Goal: Task Accomplishment & Management: Use online tool/utility

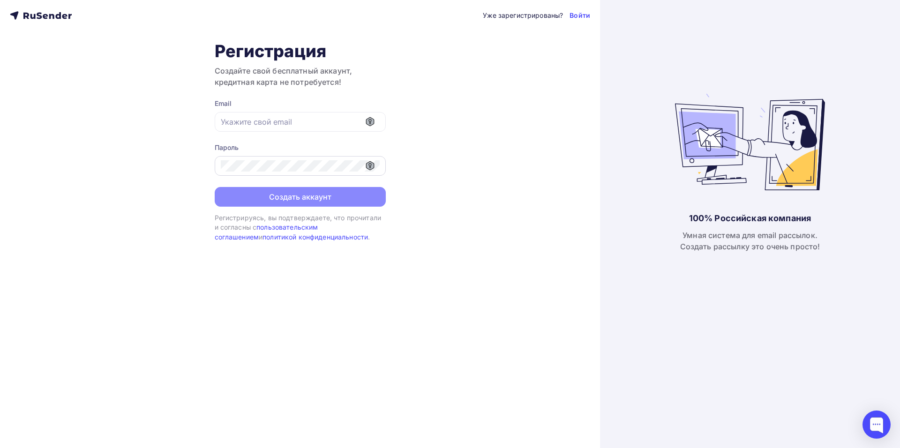
type input "okmonster@mail.ru"
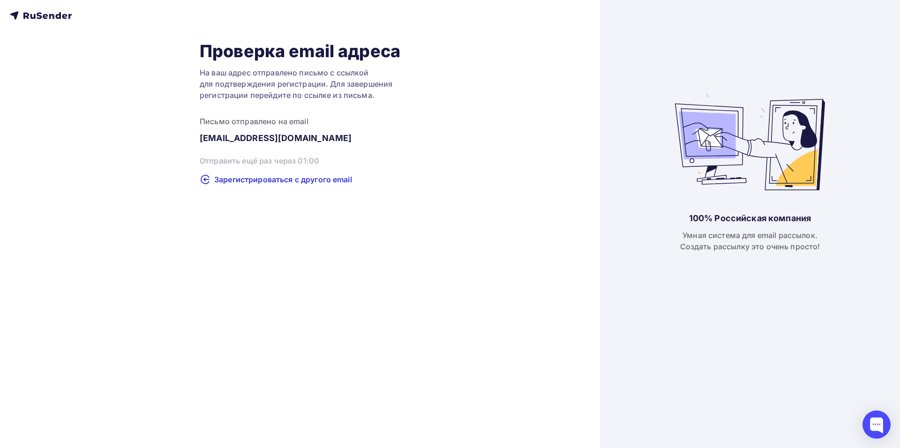
click at [54, 14] on icon at bounding box center [41, 15] width 62 height 11
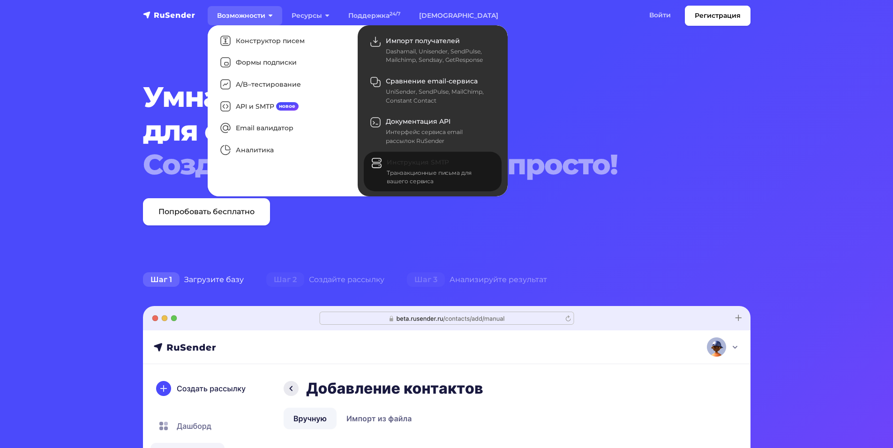
click at [411, 174] on div "Транзакционные письма для вашего сервиса" at bounding box center [439, 177] width 104 height 17
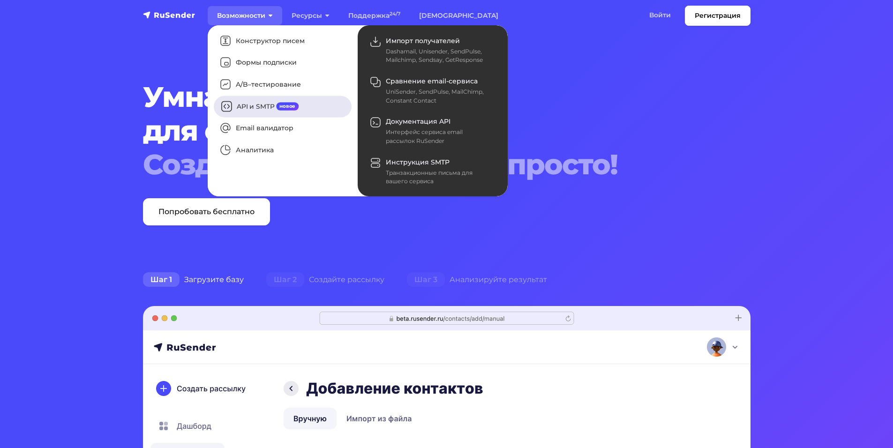
click at [260, 105] on link "API и SMTP новое" at bounding box center [283, 107] width 138 height 22
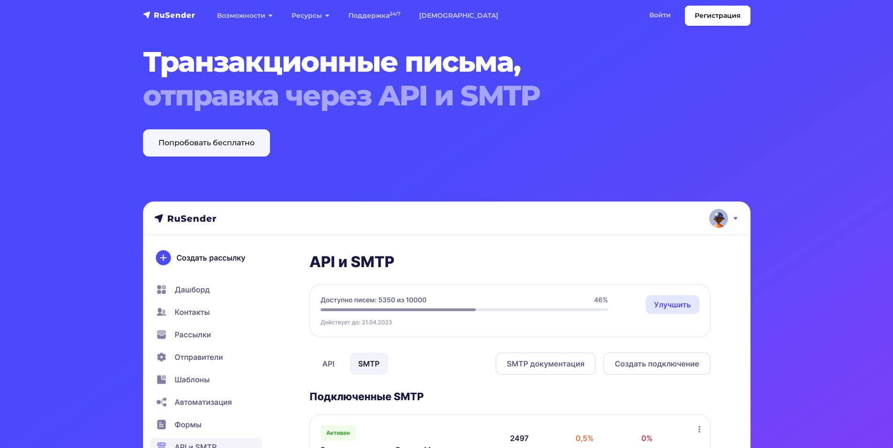
click at [242, 146] on link "Попробовать бесплатно" at bounding box center [206, 142] width 127 height 27
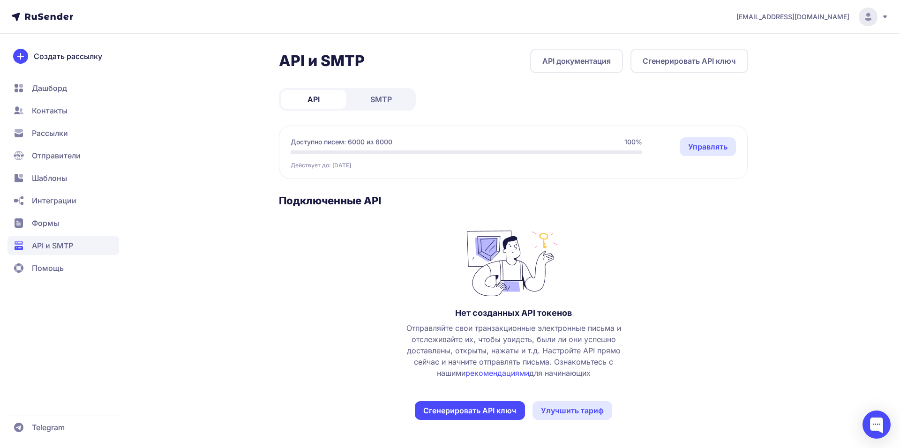
click at [377, 100] on span "SMTP" at bounding box center [381, 99] width 22 height 11
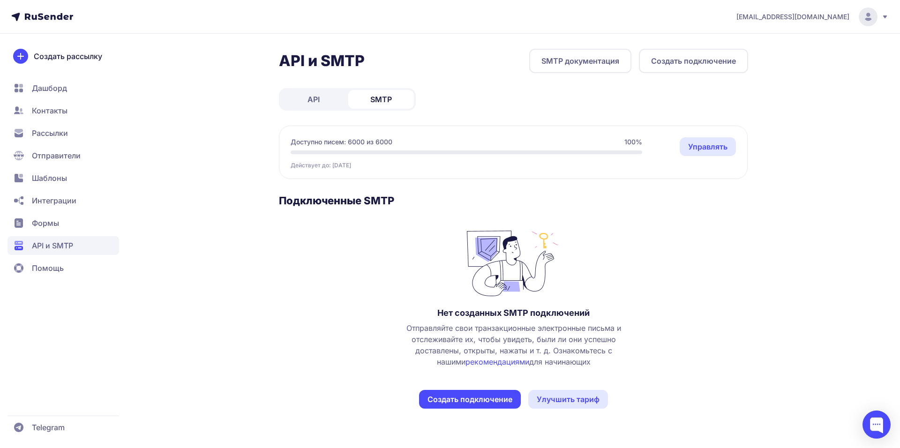
click at [498, 399] on button "Создать подключение" at bounding box center [470, 399] width 102 height 19
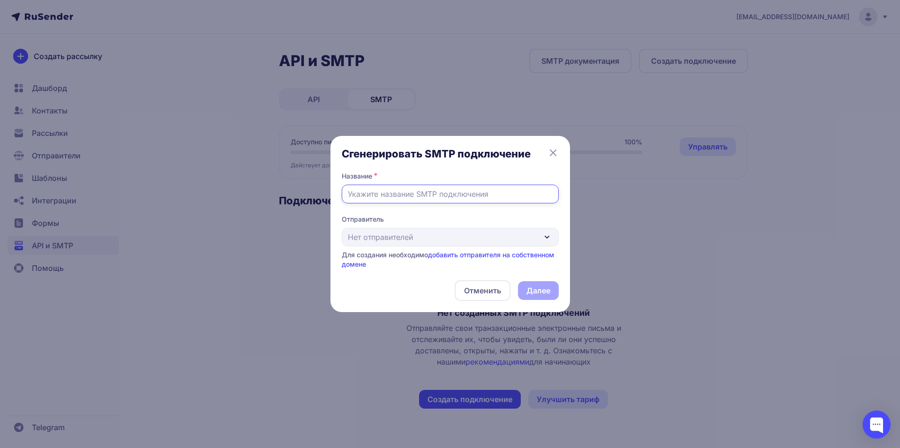
click at [459, 194] on input "text" at bounding box center [450, 194] width 217 height 19
click at [451, 245] on div "Отправитель Нет отправителей Для создания необходимо добавить отправителя на со…" at bounding box center [450, 242] width 217 height 54
click at [453, 238] on div "Отправитель Нет отправителей Для создания необходимо добавить отправителя на со…" at bounding box center [450, 242] width 217 height 54
click at [442, 194] on input "text" at bounding box center [450, 194] width 217 height 19
type input "[DOMAIN_NAME]"
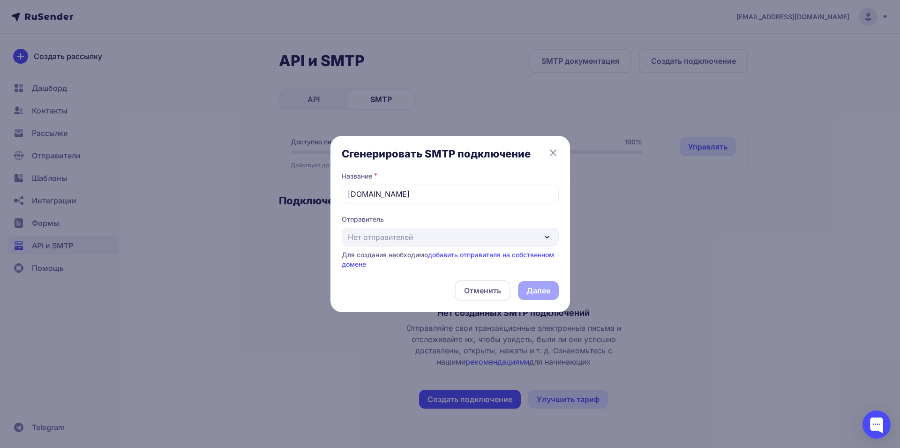
click at [548, 288] on div "Отменить Далее" at bounding box center [450, 290] width 217 height 21
click at [444, 238] on div "Отправитель Нет отправителей Для создания необходимо добавить отправителя на со…" at bounding box center [450, 242] width 217 height 54
click at [442, 238] on div "Отправитель Нет отправителей Для создания необходимо добавить отправителя на со…" at bounding box center [450, 242] width 217 height 54
click at [400, 240] on div "Отправитель Нет отправителей Для создания необходимо добавить отправителя на со…" at bounding box center [450, 242] width 217 height 54
drag, startPoint x: 357, startPoint y: 190, endPoint x: 327, endPoint y: 191, distance: 29.1
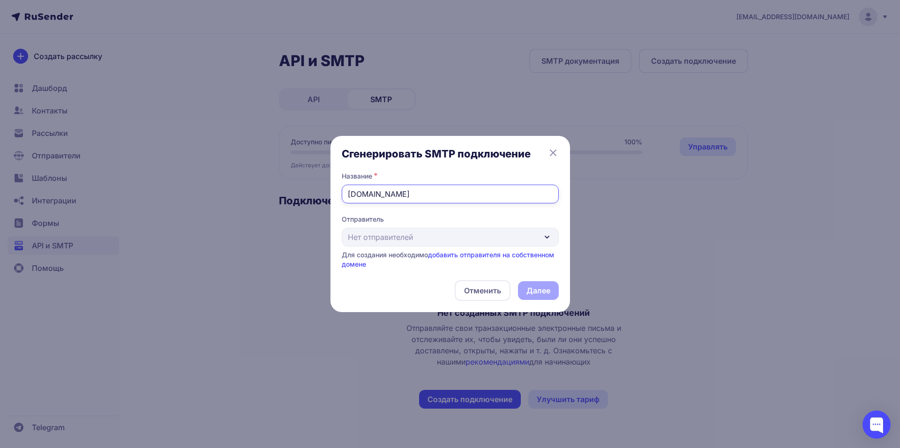
click at [327, 191] on div "Сгенерировать SMTP подключение Название * iarduino.ru Отправитель Нет отправите…" at bounding box center [450, 224] width 900 height 448
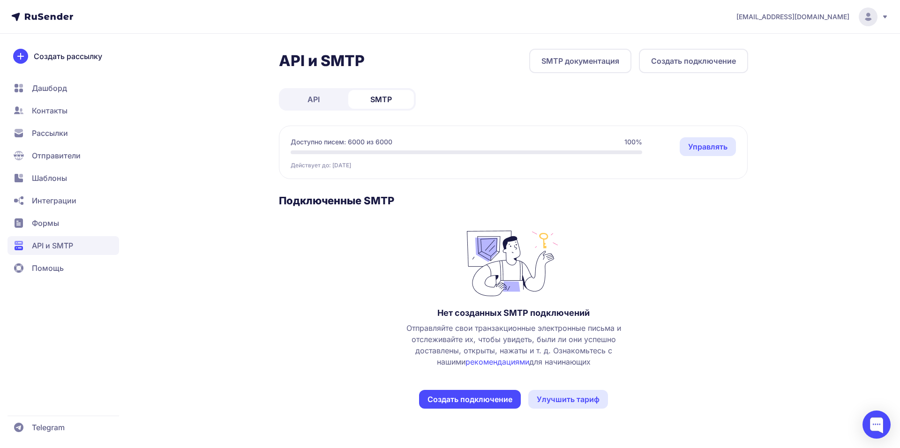
click at [302, 93] on link "API" at bounding box center [314, 99] width 66 height 19
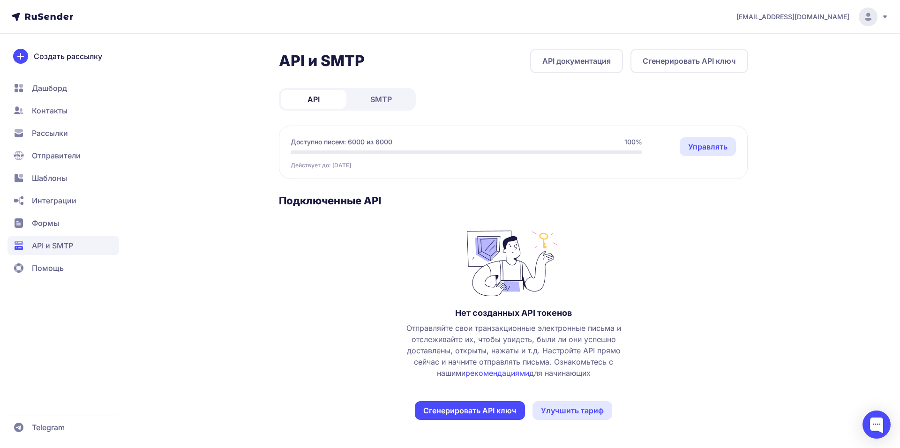
click at [392, 100] on link "SMTP" at bounding box center [381, 99] width 66 height 19
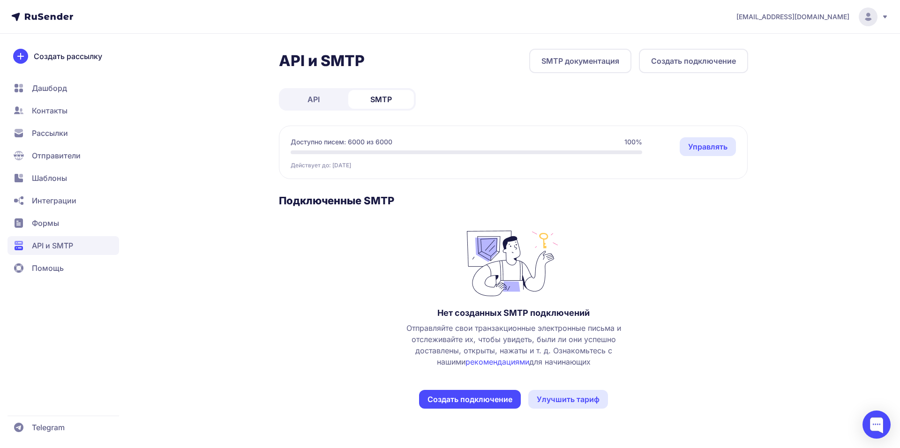
click at [500, 365] on link "рекомендациями" at bounding box center [497, 361] width 64 height 9
click at [59, 200] on span "Интеграции" at bounding box center [54, 200] width 45 height 11
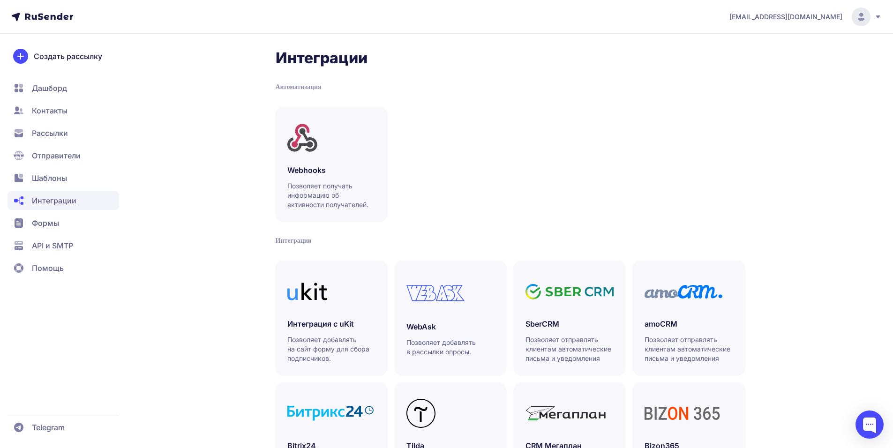
click at [71, 221] on span "Формы" at bounding box center [63, 223] width 112 height 19
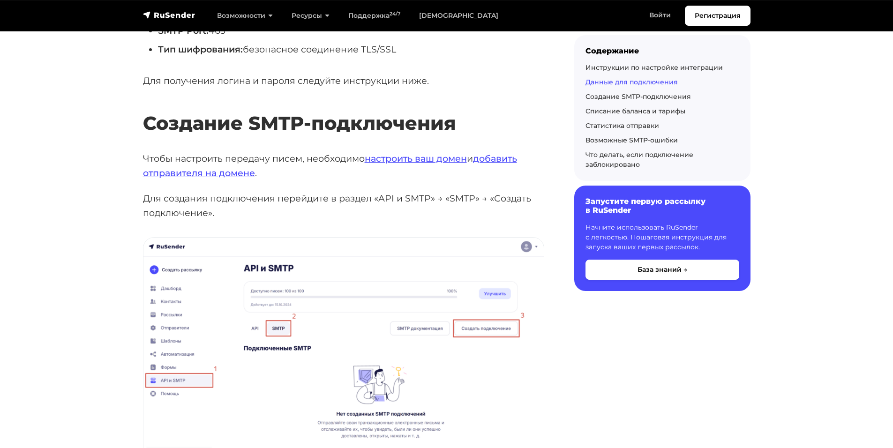
scroll to position [609, 0]
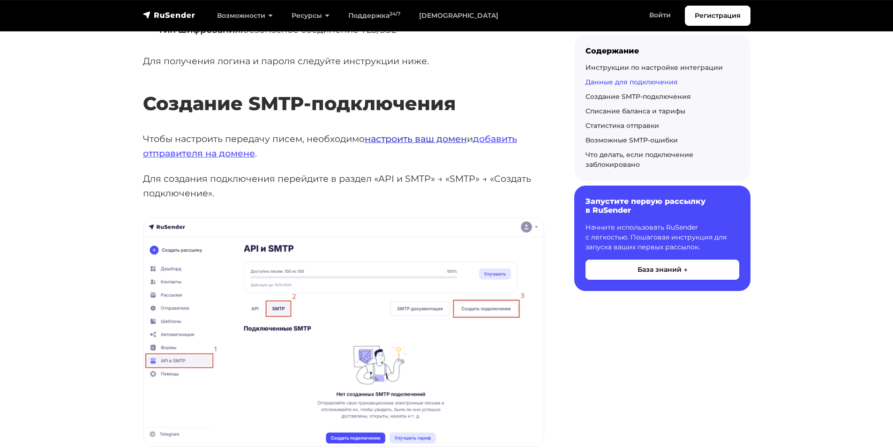
click at [422, 136] on link "настроить ваш домен" at bounding box center [416, 138] width 102 height 11
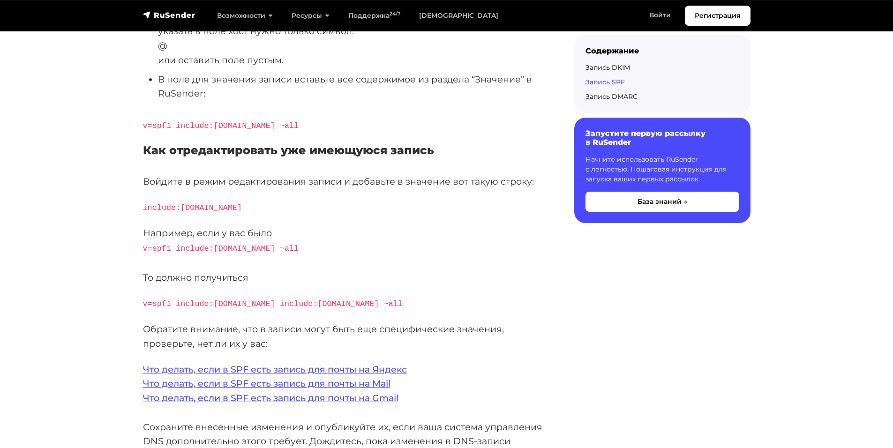
scroll to position [1780, 0]
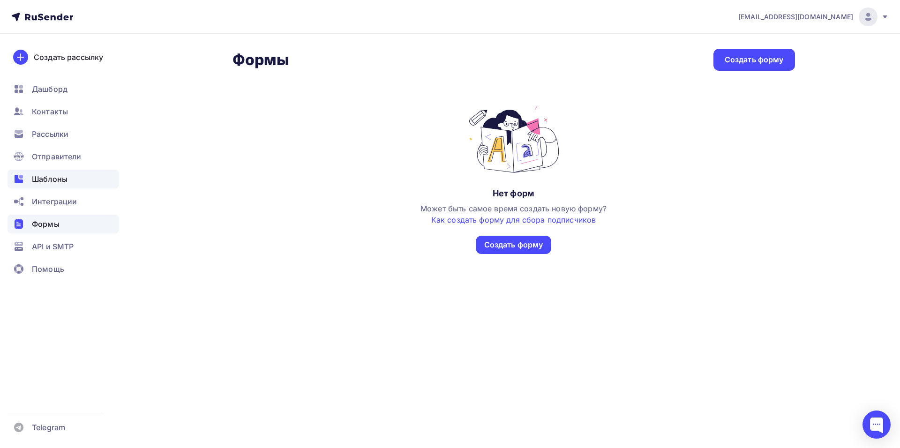
click at [66, 187] on div "Шаблоны" at bounding box center [63, 179] width 112 height 19
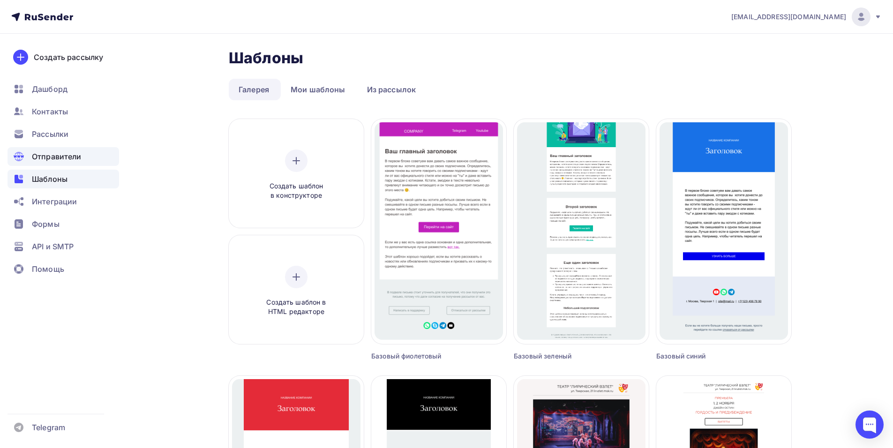
click at [62, 160] on span "Отправители" at bounding box center [57, 156] width 50 height 11
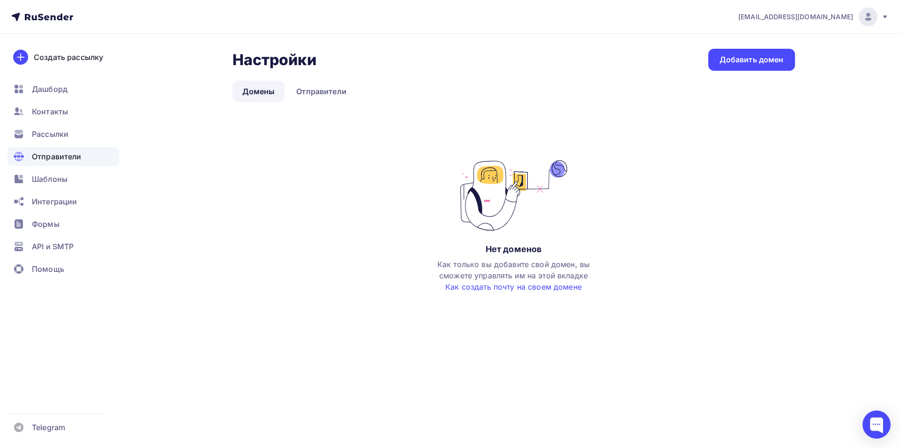
click at [854, 18] on div "[EMAIL_ADDRESS][DOMAIN_NAME]" at bounding box center [813, 16] width 150 height 19
click at [764, 38] on span "Аккаунт" at bounding box center [763, 41] width 31 height 11
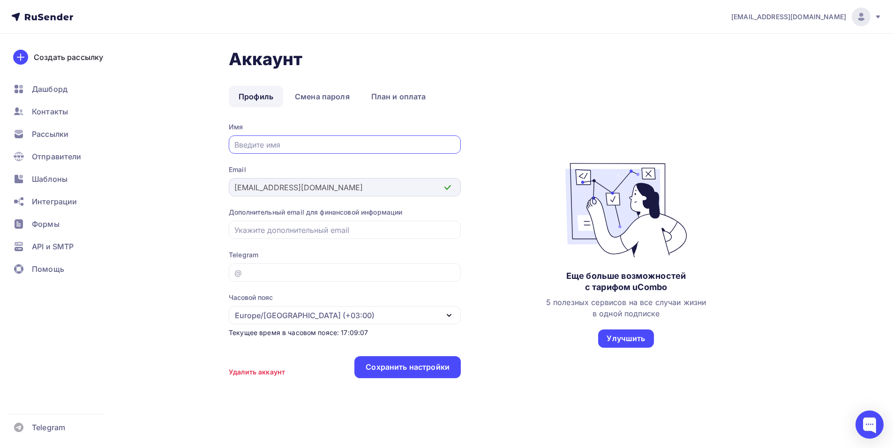
scroll to position [4, 0]
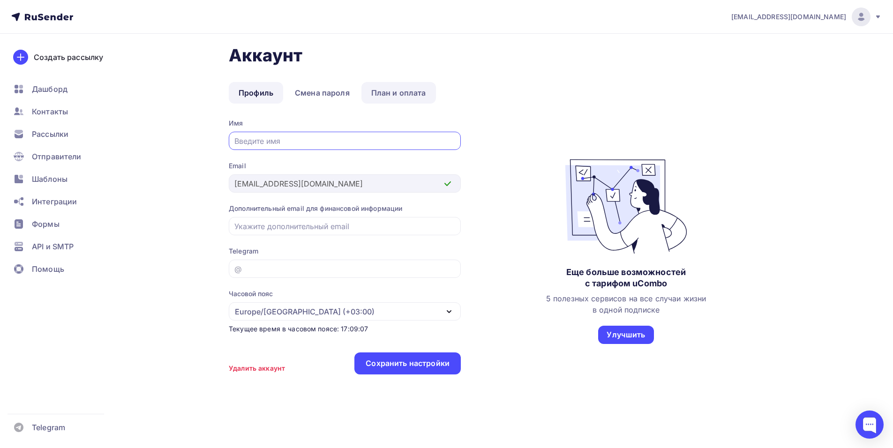
click at [402, 94] on link "План и оплата" at bounding box center [398, 93] width 74 height 22
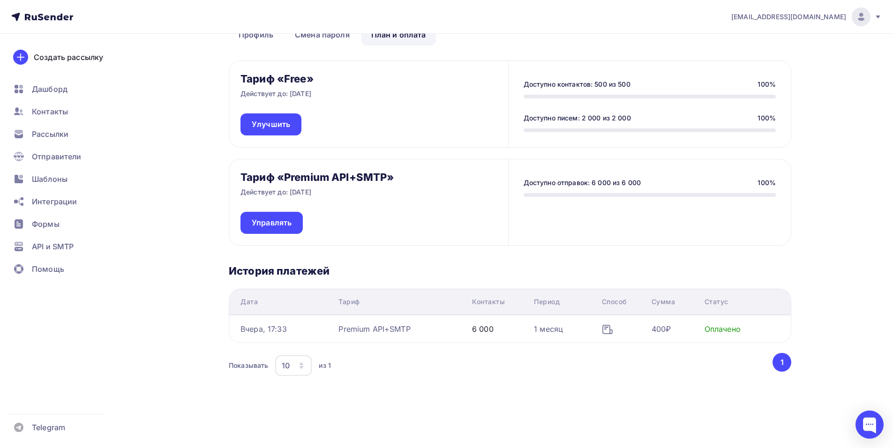
scroll to position [62, 0]
click at [300, 219] on link "Управлять" at bounding box center [271, 222] width 62 height 22
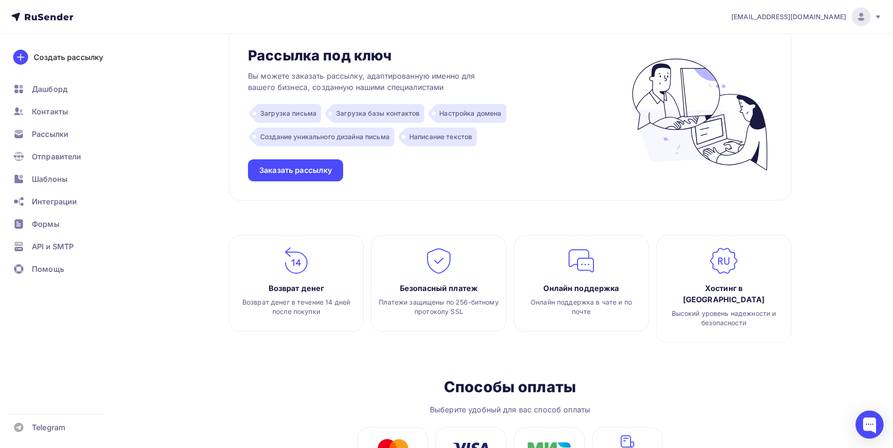
scroll to position [937, 0]
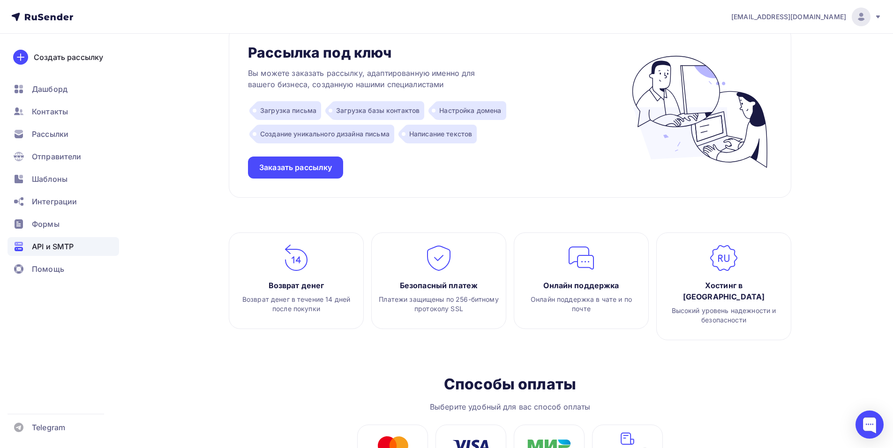
click at [61, 249] on span "API и SMTP" at bounding box center [53, 246] width 42 height 11
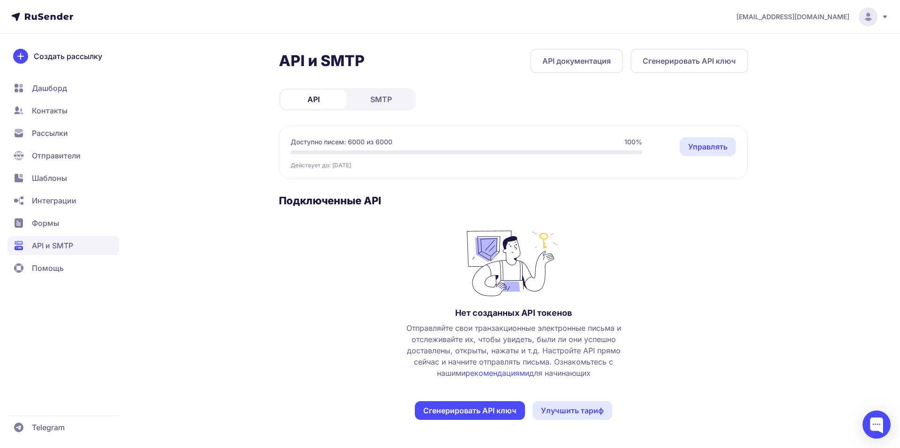
click at [378, 100] on span "SMTP" at bounding box center [381, 99] width 22 height 11
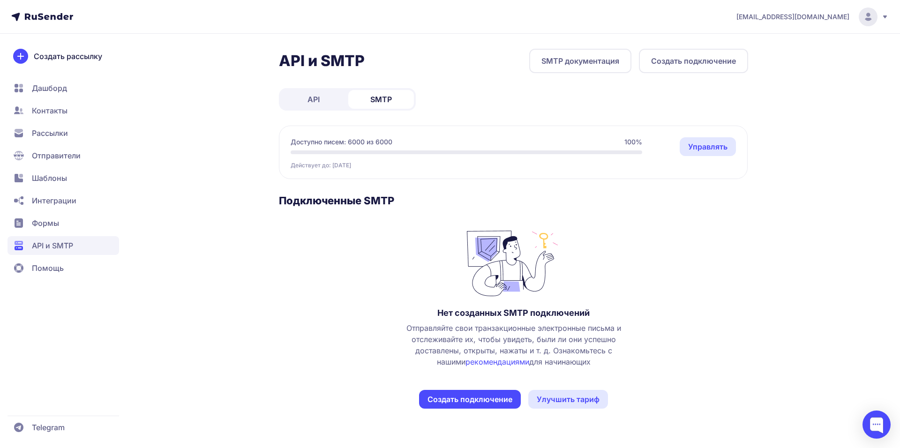
click at [319, 101] on span "API" at bounding box center [313, 99] width 12 height 11
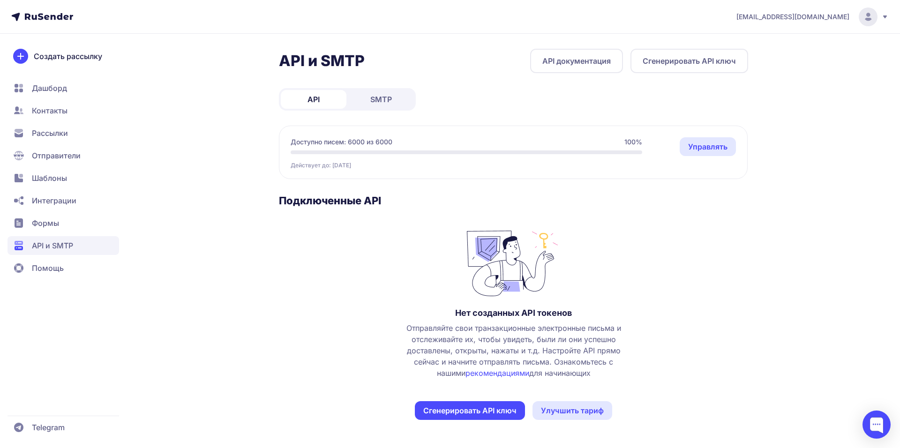
click at [499, 407] on button "Сгенерировать API ключ" at bounding box center [470, 410] width 110 height 19
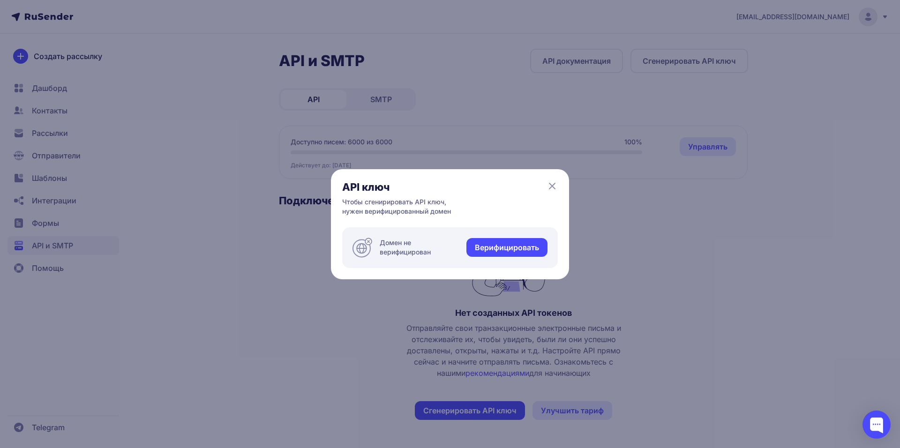
click at [500, 253] on link "Верифицировать" at bounding box center [506, 247] width 81 height 19
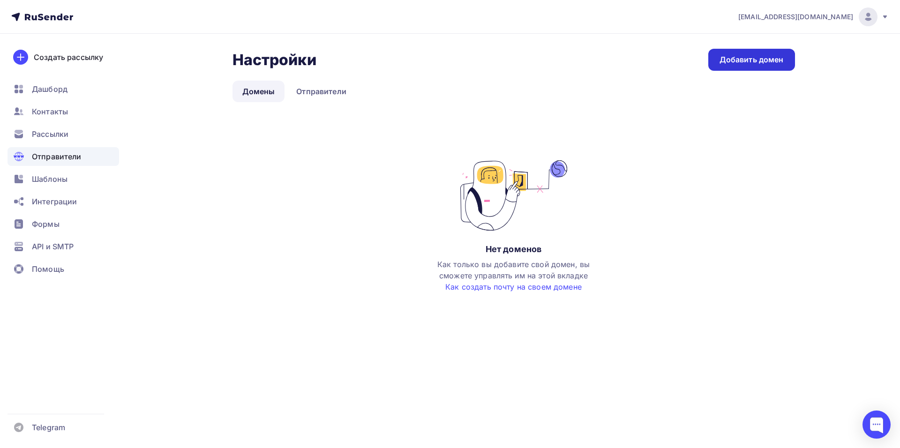
click at [746, 60] on div "Добавить домен" at bounding box center [751, 59] width 64 height 11
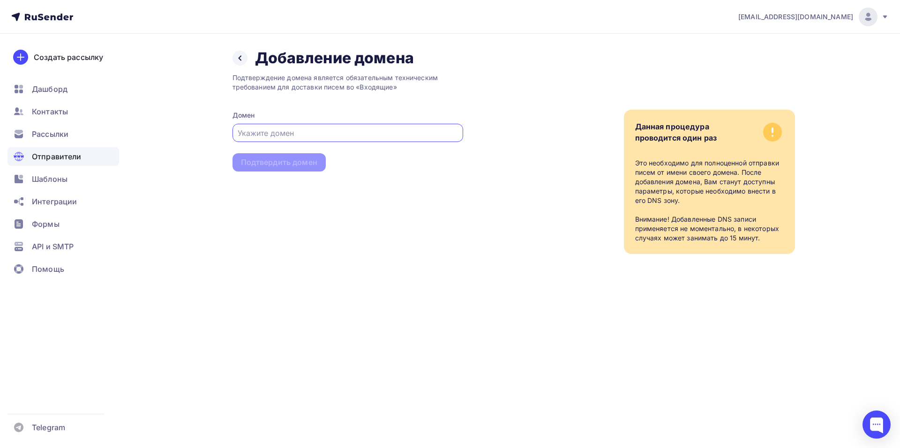
click at [408, 137] on input "text" at bounding box center [348, 132] width 220 height 11
type input "iarduino.ru"
click at [280, 169] on div "Подтвердить домен" at bounding box center [278, 162] width 93 height 18
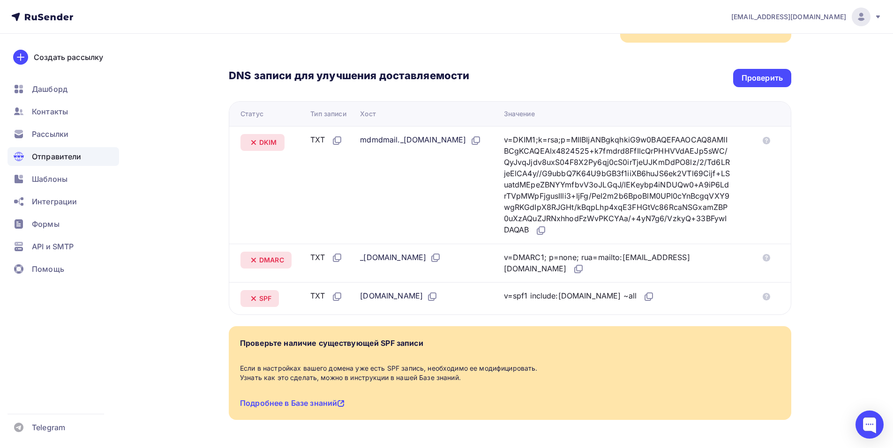
scroll to position [173, 0]
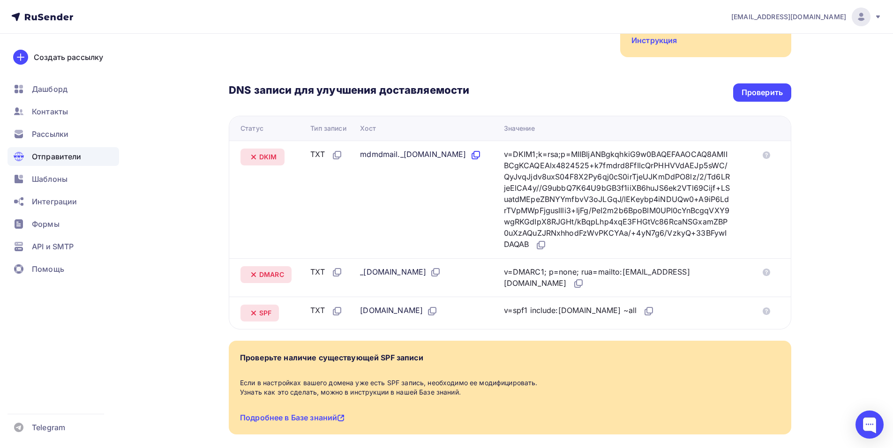
click at [477, 154] on icon at bounding box center [475, 156] width 6 height 6
click at [412, 158] on div "mdmdmail._domainkey.iarduino.ru" at bounding box center [420, 155] width 121 height 12
click at [481, 153] on icon at bounding box center [475, 154] width 11 height 11
click at [764, 155] on icon at bounding box center [765, 154] width 7 height 7
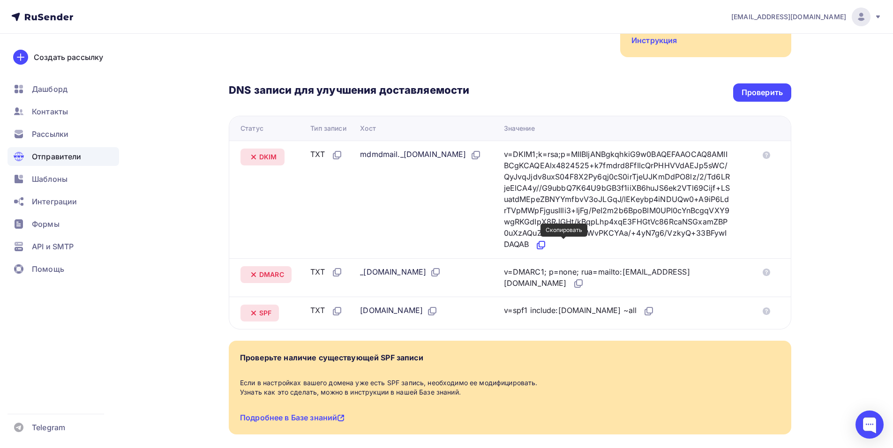
click at [543, 249] on icon at bounding box center [540, 246] width 6 height 6
click at [438, 272] on icon at bounding box center [435, 272] width 11 height 11
click at [438, 274] on icon at bounding box center [436, 271] width 6 height 6
click at [576, 280] on icon at bounding box center [579, 283] width 6 height 6
click at [426, 312] on icon at bounding box center [431, 310] width 11 height 11
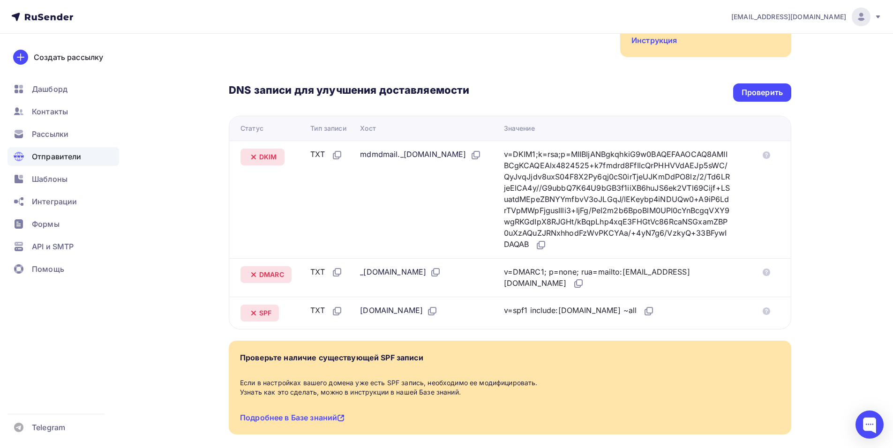
click at [534, 310] on div "v=spf1 include:rsndr.ru ~all" at bounding box center [579, 311] width 151 height 12
drag, startPoint x: 521, startPoint y: 311, endPoint x: 538, endPoint y: 313, distance: 16.5
click at [538, 313] on td "v=spf1 include:rsndr.ru ~all" at bounding box center [627, 313] width 255 height 32
copy div "v=spf1"
click at [567, 311] on div "v=spf1 include:rsndr.ru ~all" at bounding box center [579, 311] width 151 height 12
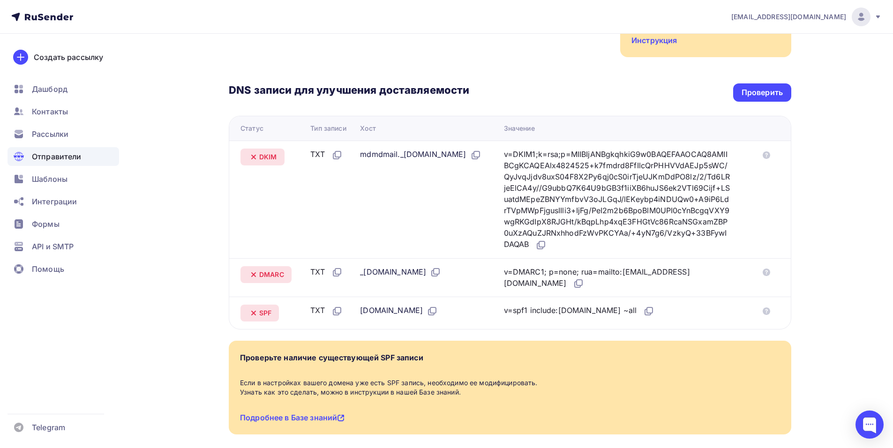
drag, startPoint x: 568, startPoint y: 312, endPoint x: 613, endPoint y: 309, distance: 45.0
click at [613, 309] on div "v=spf1 include:rsndr.ru ~all" at bounding box center [579, 311] width 151 height 12
copy div ":rsndr.ru ~all"
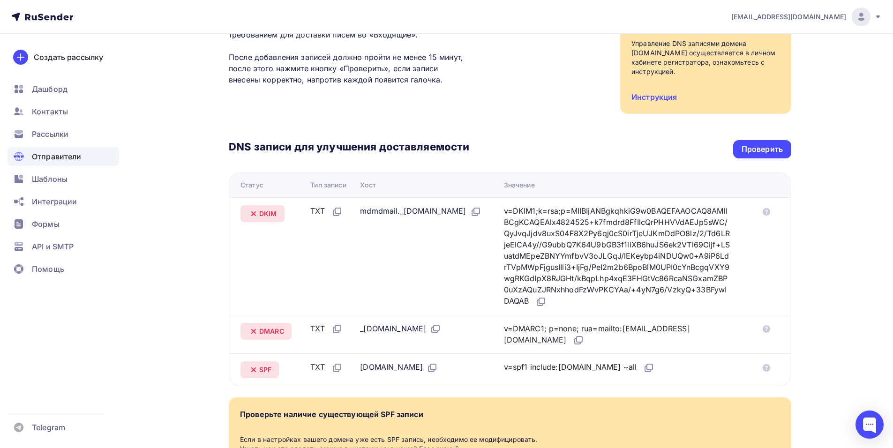
scroll to position [0, 0]
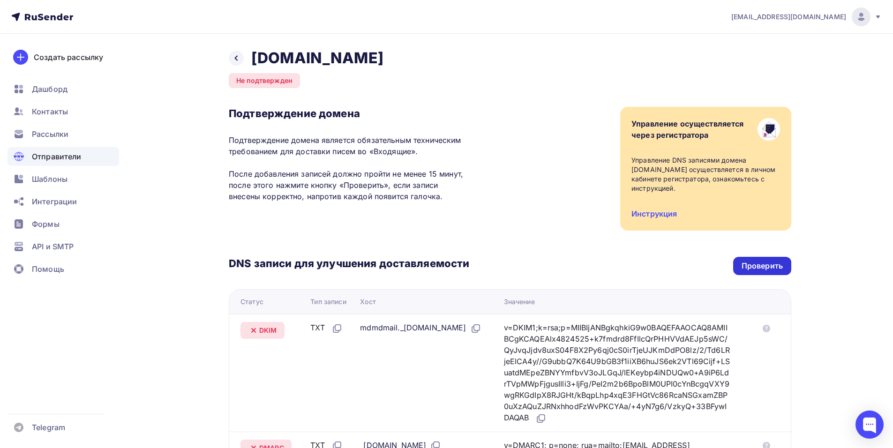
click at [770, 265] on div "Проверить" at bounding box center [761, 265] width 41 height 11
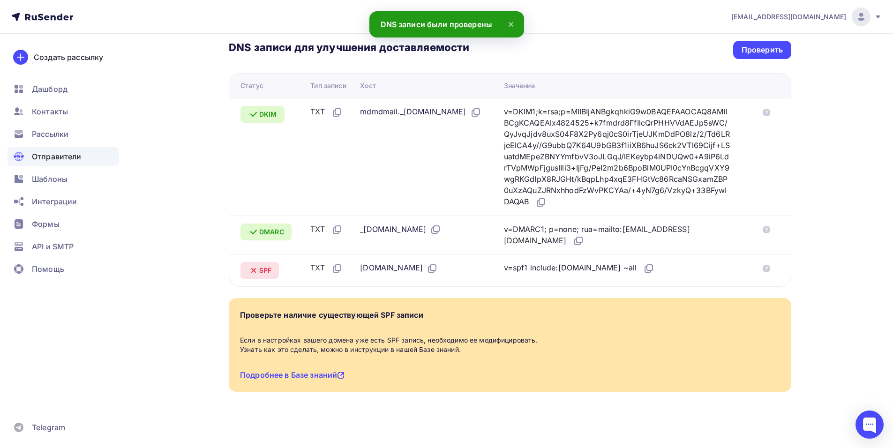
scroll to position [220, 0]
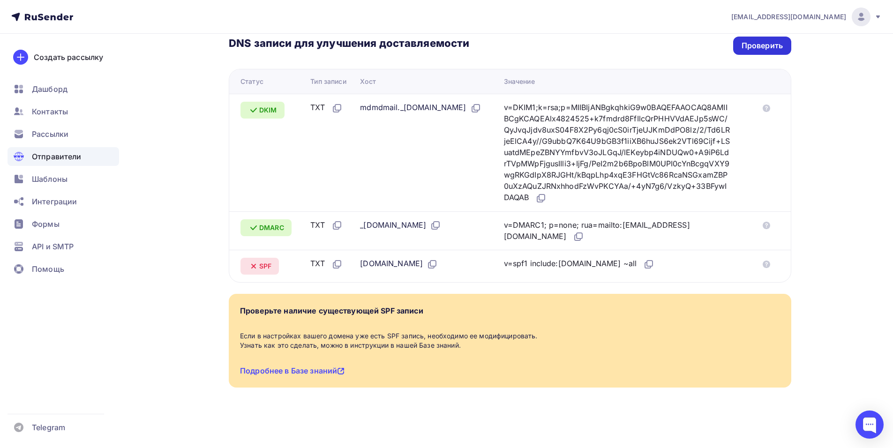
click at [781, 45] on div "Проверить" at bounding box center [761, 45] width 41 height 11
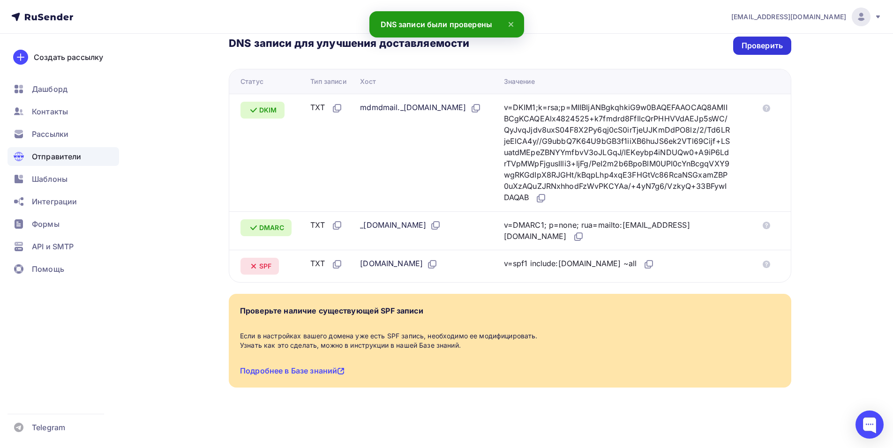
click at [765, 42] on div "Проверить" at bounding box center [761, 45] width 41 height 11
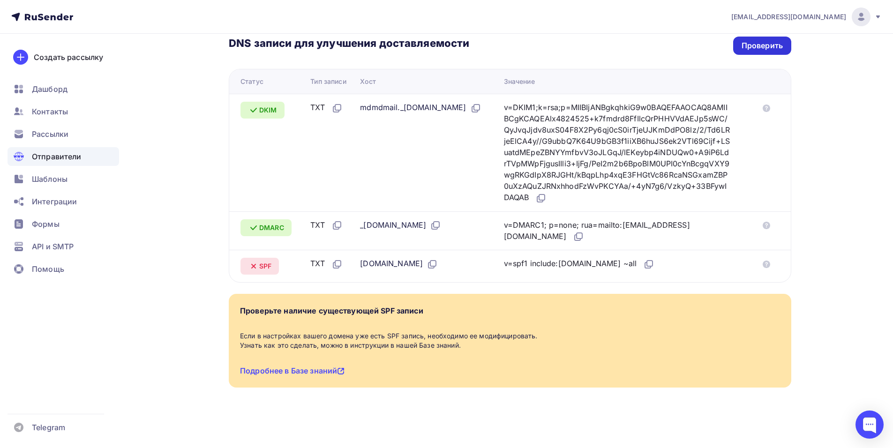
click at [753, 45] on div "Проверить" at bounding box center [761, 45] width 41 height 11
click at [307, 372] on link "Подробнее в Базе знаний" at bounding box center [292, 370] width 104 height 9
click at [772, 50] on div "Проверить" at bounding box center [761, 45] width 41 height 11
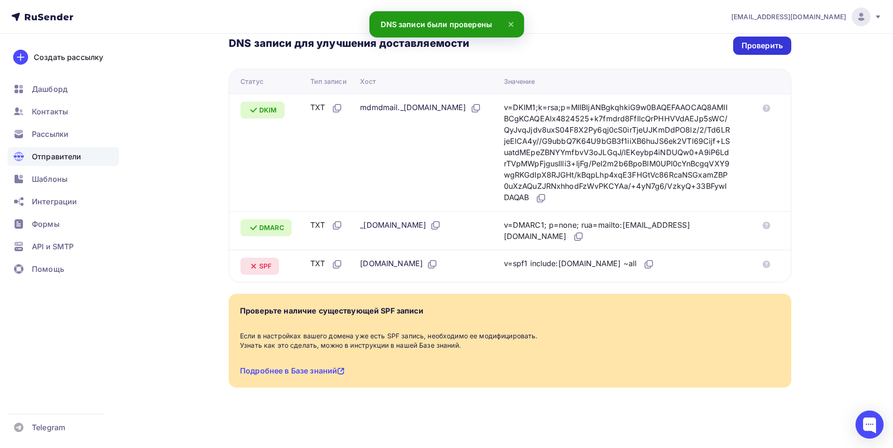
click at [772, 50] on div "Проверить" at bounding box center [761, 45] width 41 height 11
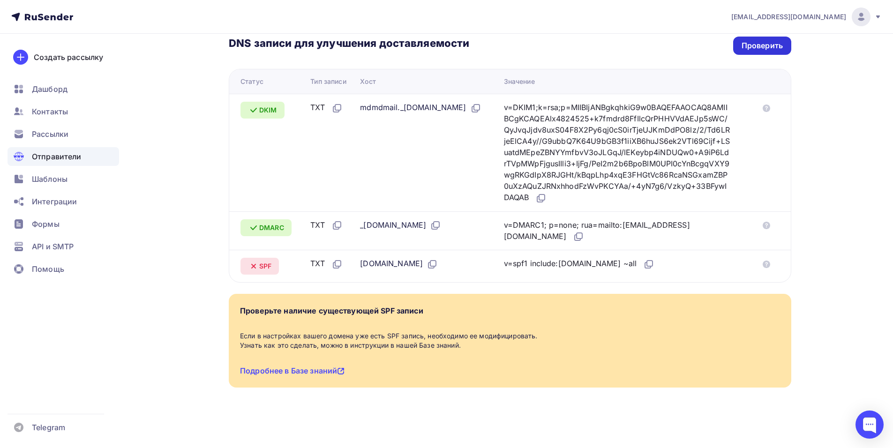
click at [767, 49] on div "Проверить" at bounding box center [761, 45] width 41 height 11
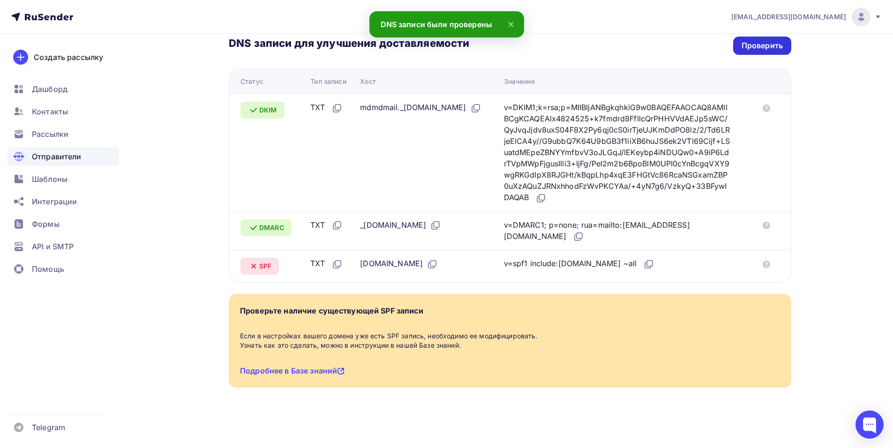
click at [760, 47] on div "Проверить" at bounding box center [761, 45] width 41 height 11
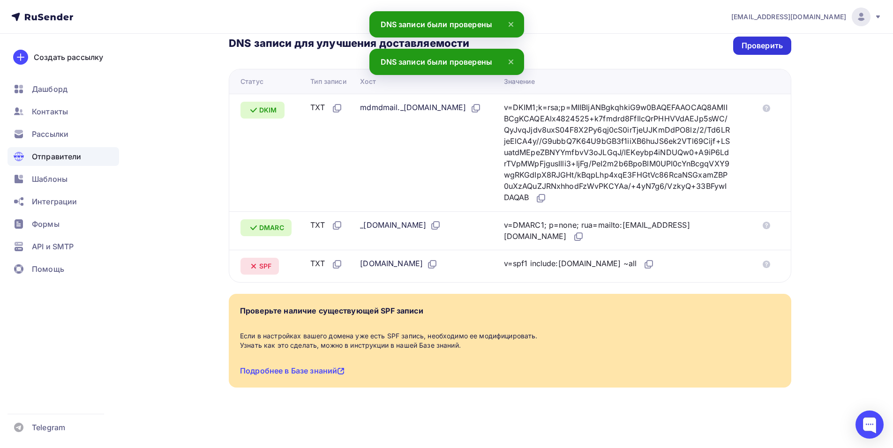
click at [760, 47] on div "Проверить" at bounding box center [761, 45] width 41 height 11
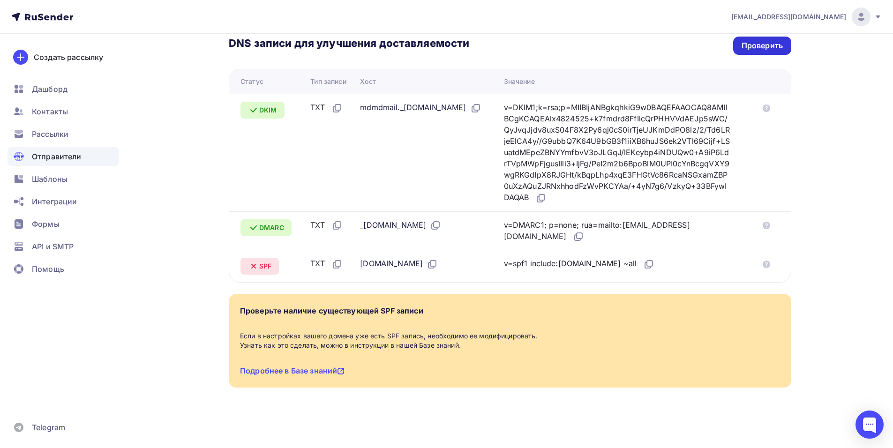
click at [760, 47] on div "Проверить" at bounding box center [761, 45] width 41 height 11
click at [308, 373] on link "Подробнее в Базе знаний" at bounding box center [292, 370] width 104 height 9
click at [768, 41] on div "Проверить" at bounding box center [761, 45] width 41 height 11
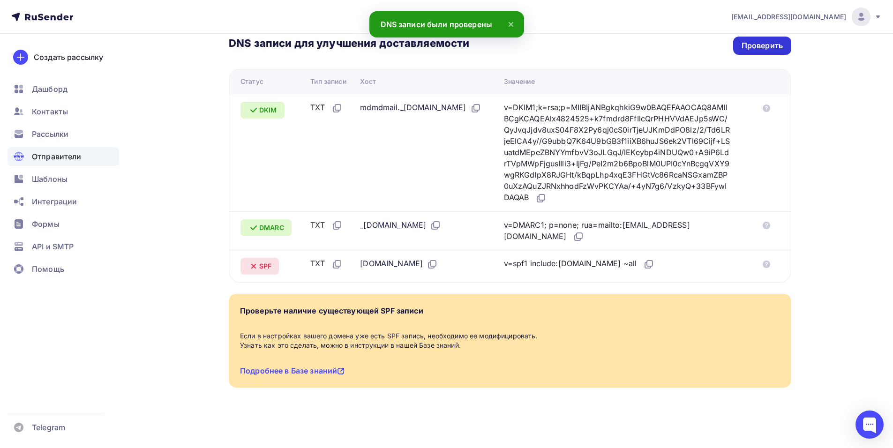
click at [767, 42] on div "Проверить" at bounding box center [761, 45] width 41 height 11
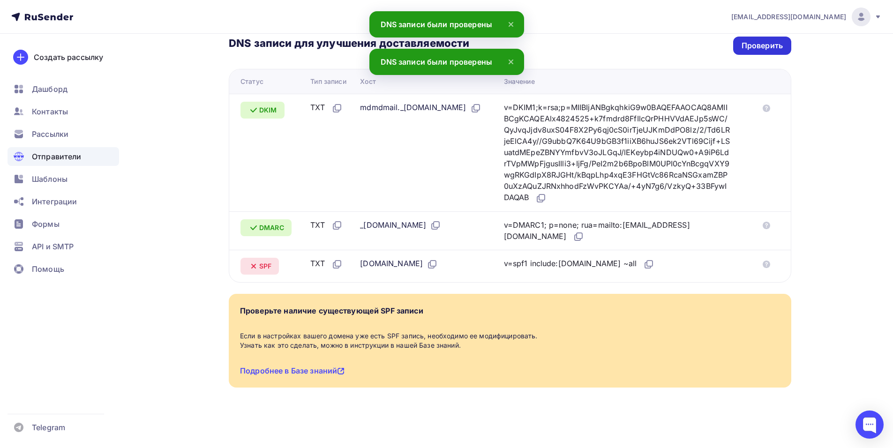
click at [767, 42] on div "Проверить" at bounding box center [761, 45] width 41 height 11
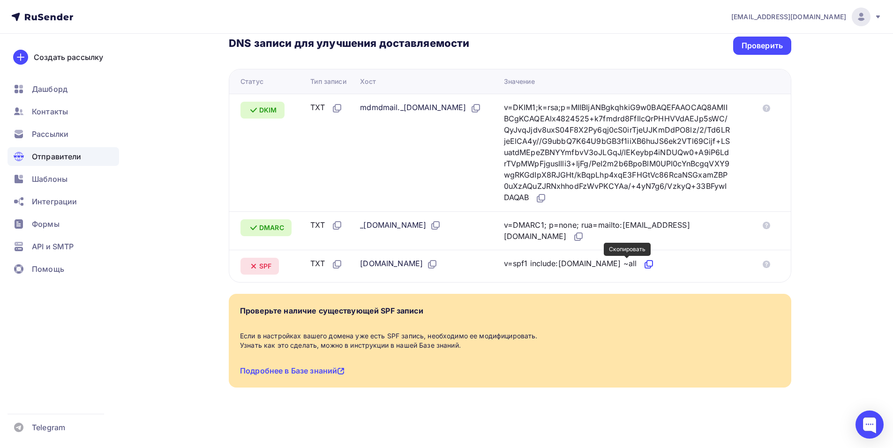
click at [643, 267] on icon at bounding box center [648, 264] width 11 height 11
click at [756, 44] on div "Проверить" at bounding box center [761, 45] width 41 height 11
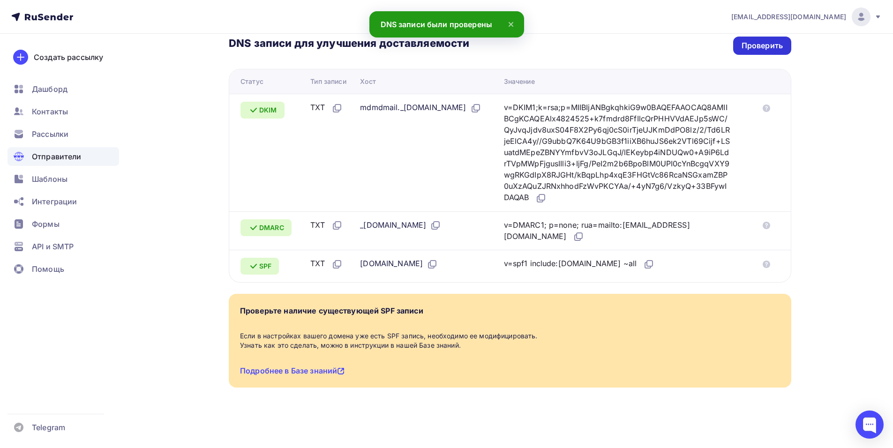
click at [759, 49] on div "Проверить" at bounding box center [761, 45] width 41 height 11
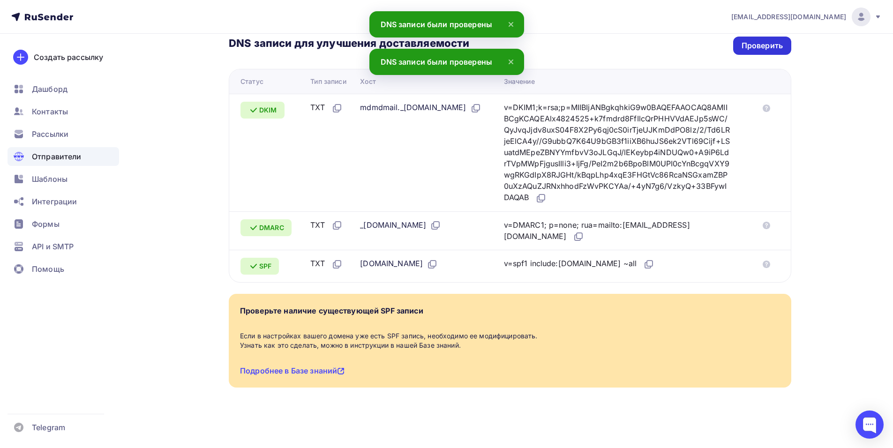
click at [759, 49] on div "Проверить" at bounding box center [761, 45] width 41 height 11
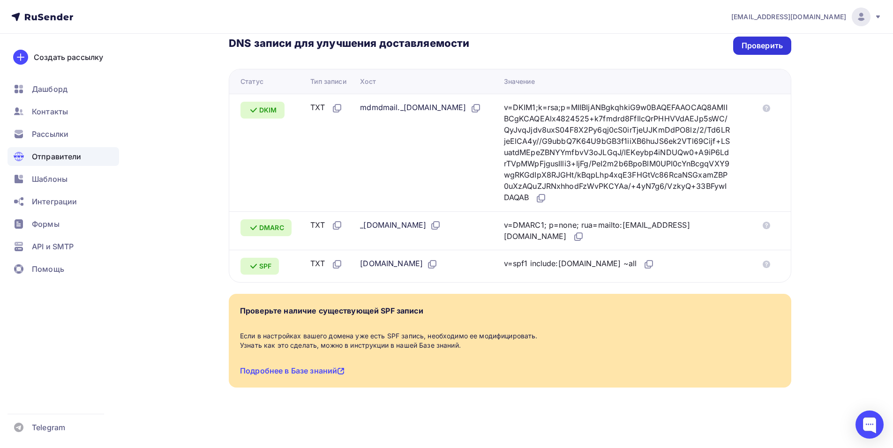
click at [761, 51] on div "Проверить" at bounding box center [762, 46] width 58 height 18
click at [759, 45] on div "Проверить" at bounding box center [761, 45] width 41 height 11
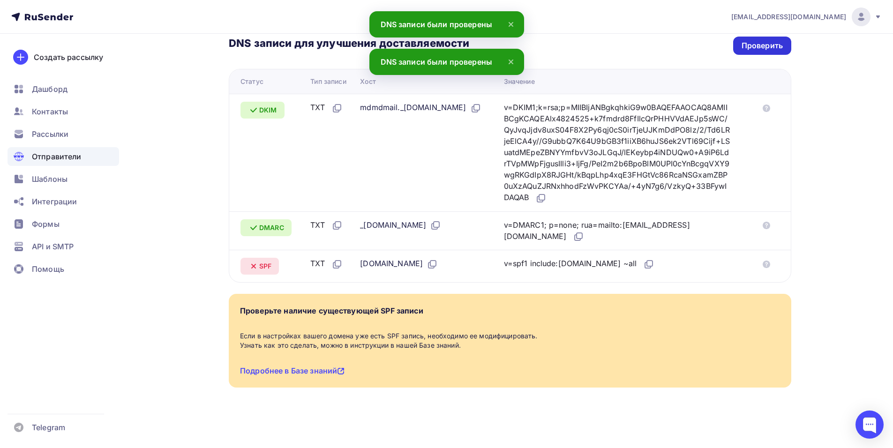
click at [759, 45] on div "Проверить" at bounding box center [761, 45] width 41 height 11
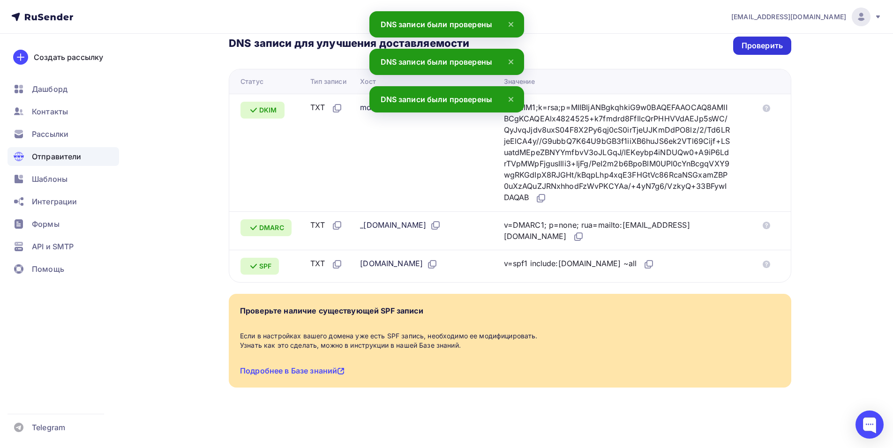
click at [759, 45] on div "Проверить" at bounding box center [761, 45] width 41 height 11
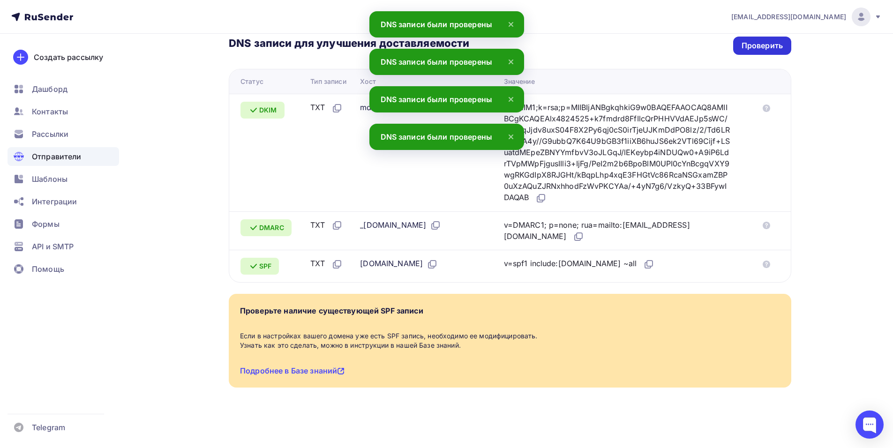
click at [759, 45] on div "Проверить" at bounding box center [761, 45] width 41 height 11
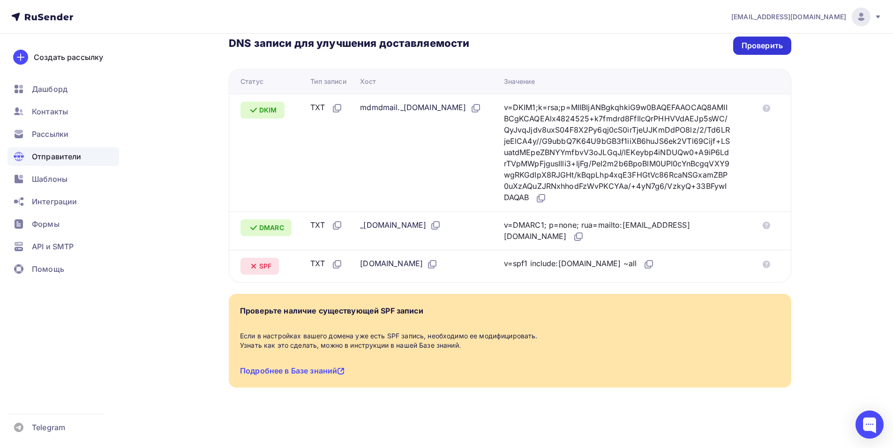
click at [759, 48] on div "Проверить" at bounding box center [761, 45] width 41 height 11
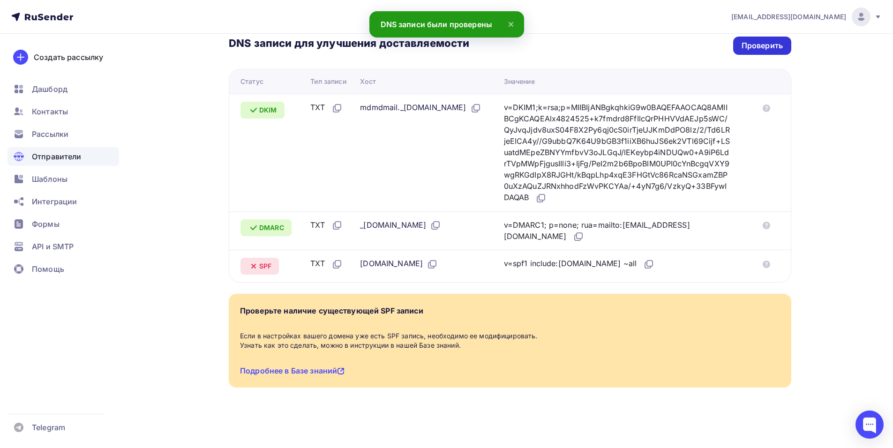
click at [759, 48] on div "Проверить" at bounding box center [761, 45] width 41 height 11
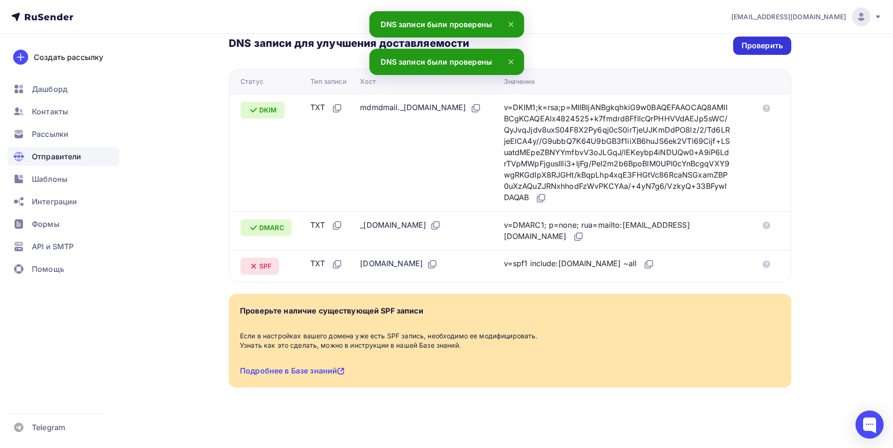
click at [759, 48] on div "Проверить" at bounding box center [761, 45] width 41 height 11
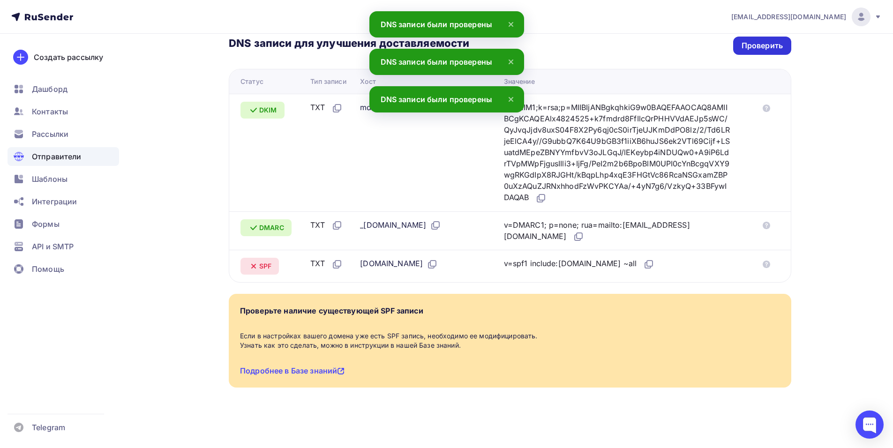
click at [759, 48] on div "Проверить" at bounding box center [761, 45] width 41 height 11
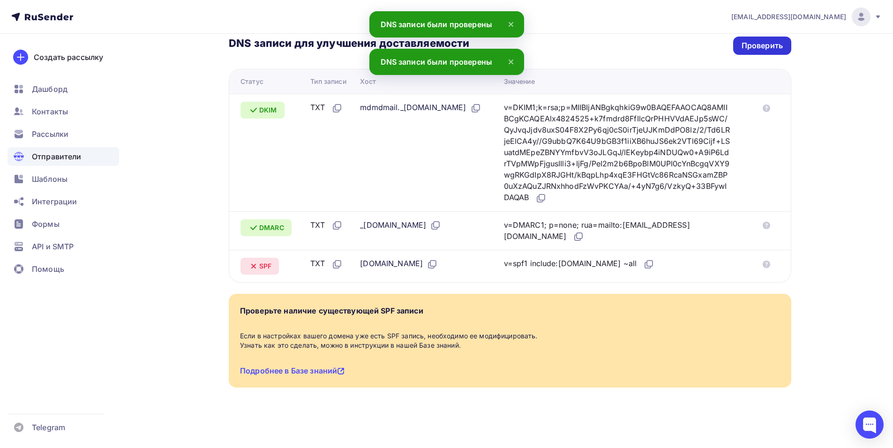
click at [759, 48] on div "Проверить" at bounding box center [761, 45] width 41 height 11
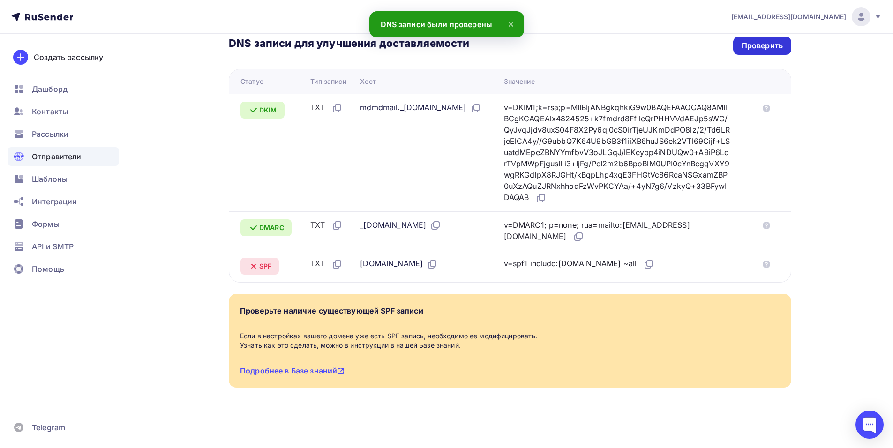
click at [759, 48] on div "Проверить" at bounding box center [761, 45] width 41 height 11
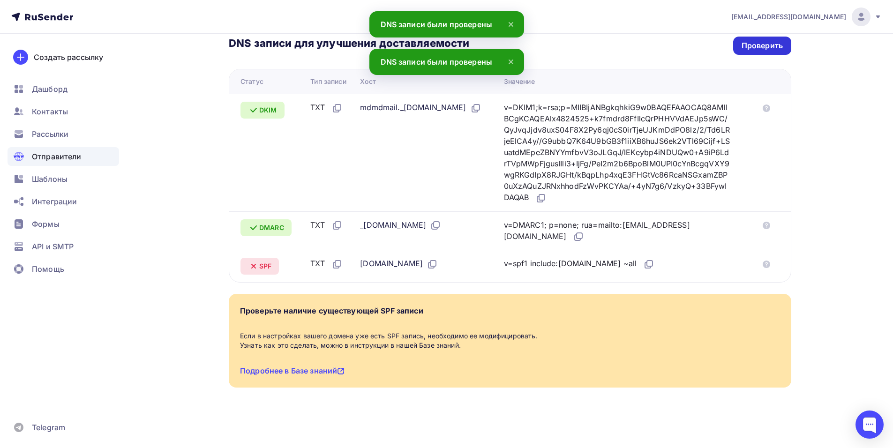
click at [759, 48] on div "Проверить" at bounding box center [761, 45] width 41 height 11
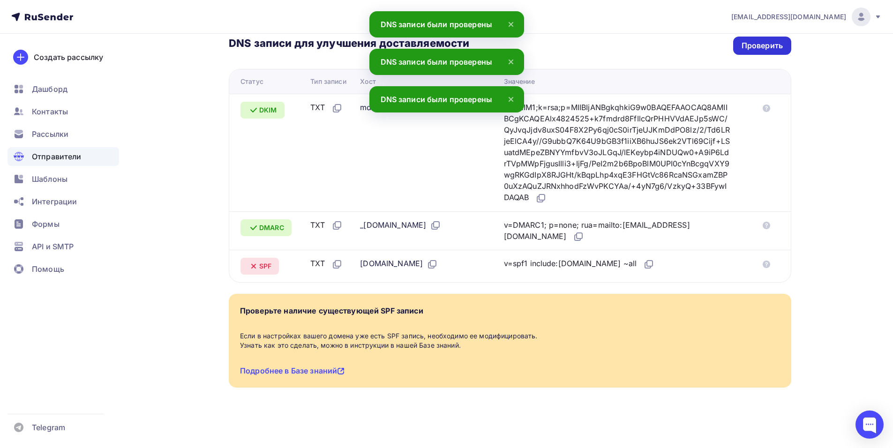
click at [759, 48] on div "Проверить" at bounding box center [761, 45] width 41 height 11
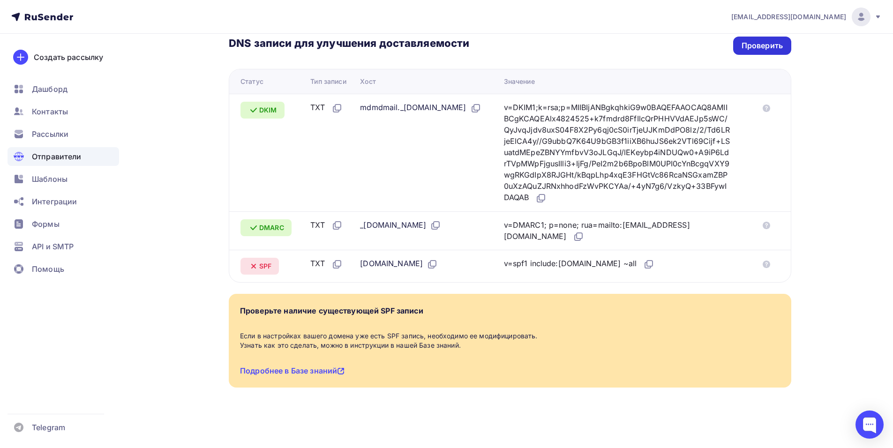
click at [766, 48] on div "Проверить" at bounding box center [761, 45] width 41 height 11
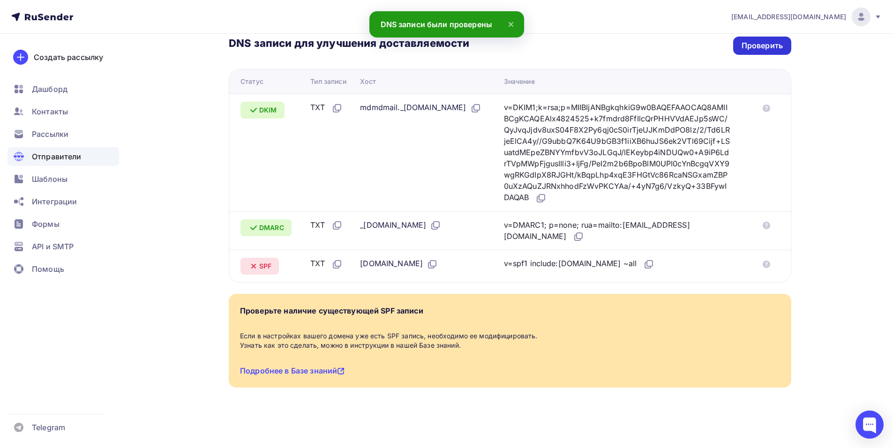
click at [767, 47] on div "Проверить" at bounding box center [761, 45] width 41 height 11
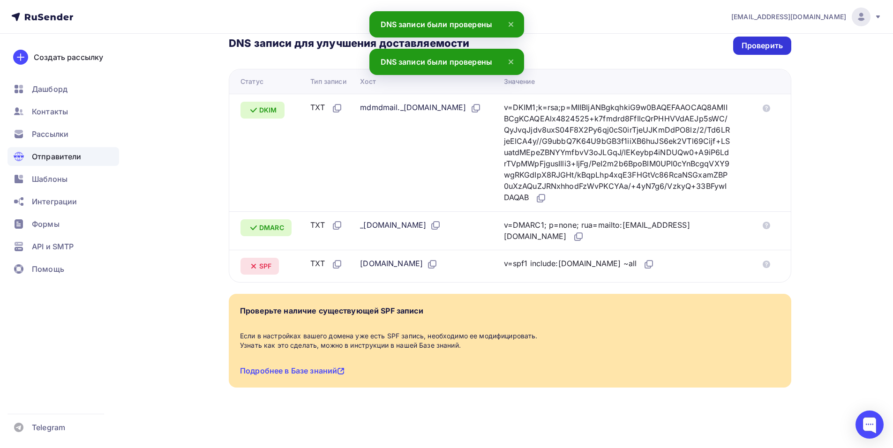
click at [767, 47] on div "Проверить" at bounding box center [761, 45] width 41 height 11
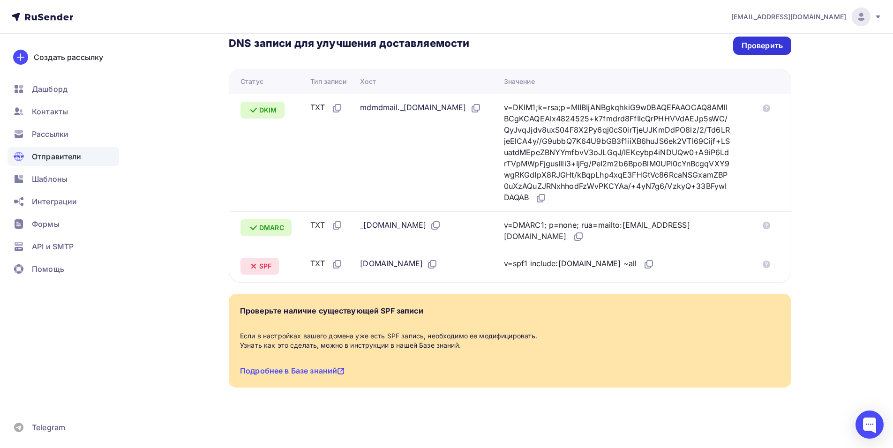
click at [786, 44] on div "Проверить" at bounding box center [762, 46] width 58 height 18
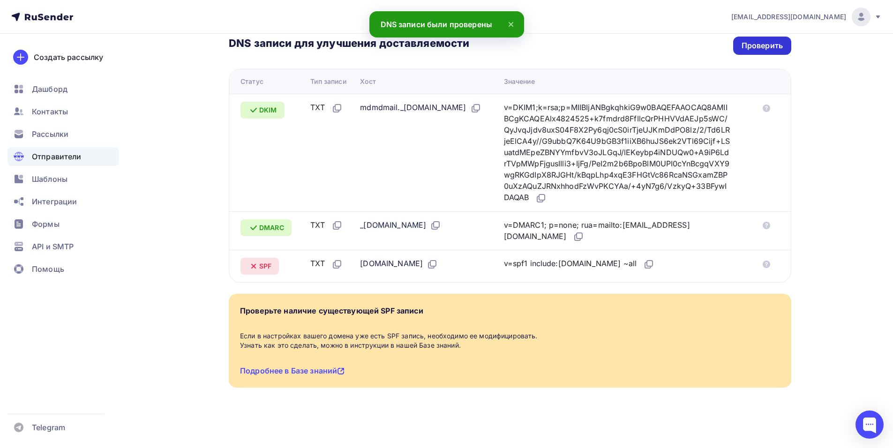
click at [785, 44] on div "Проверить" at bounding box center [762, 46] width 58 height 18
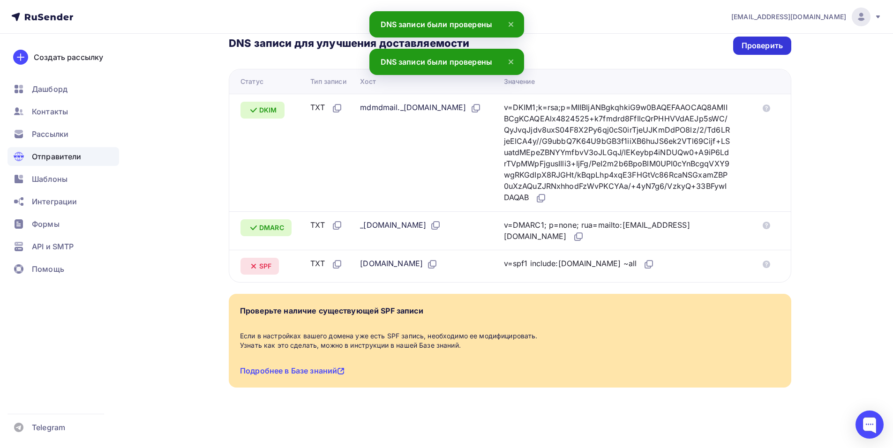
click at [785, 44] on div "Проверить" at bounding box center [762, 46] width 58 height 18
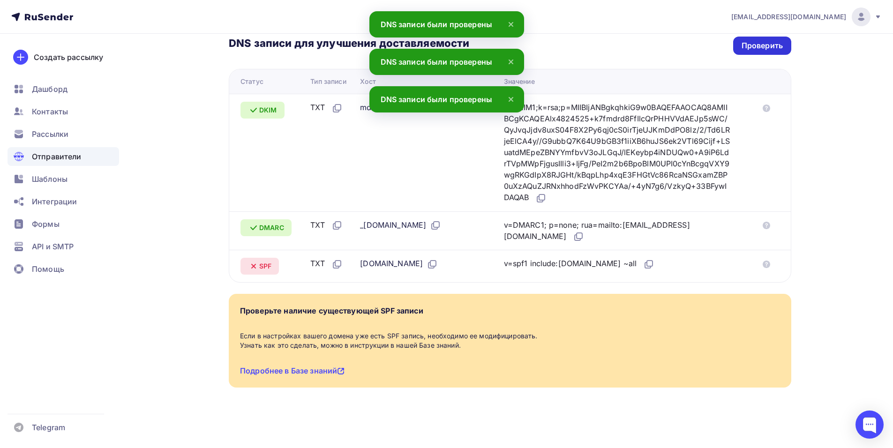
click at [785, 44] on div "Проверить" at bounding box center [762, 46] width 58 height 18
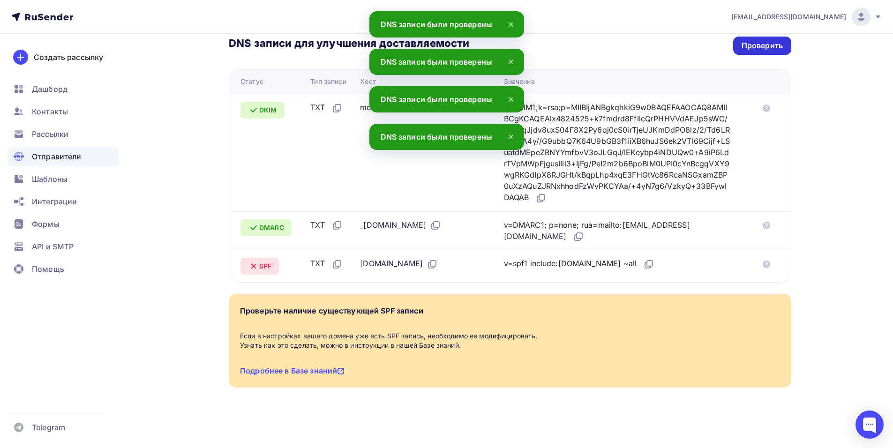
click at [785, 44] on div "Проверить" at bounding box center [762, 46] width 58 height 18
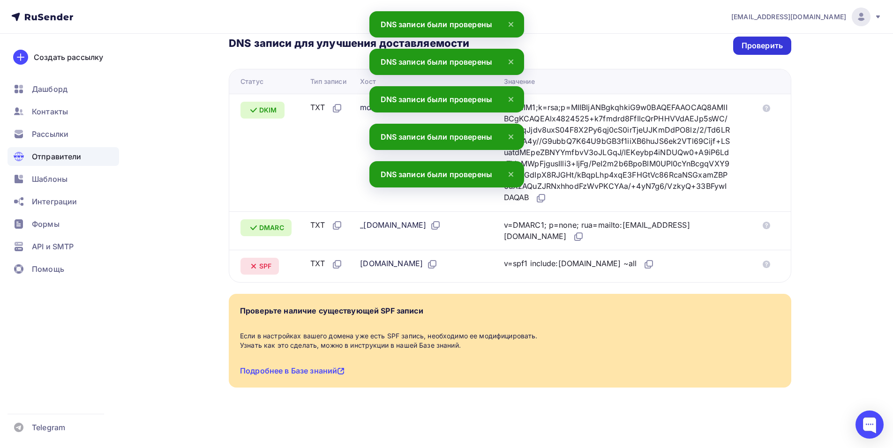
click at [785, 44] on div "Проверить" at bounding box center [762, 46] width 58 height 18
click at [769, 44] on div "Проверить" at bounding box center [761, 45] width 41 height 11
click at [769, 45] on div "Проверить" at bounding box center [761, 45] width 41 height 11
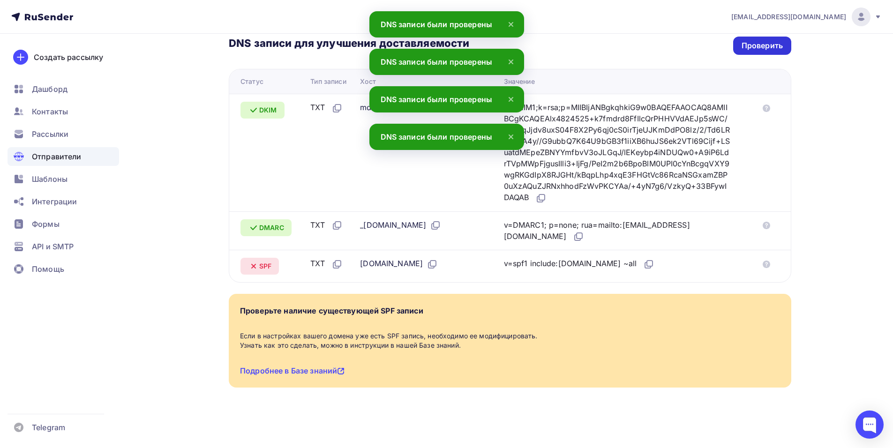
click at [769, 45] on div "Проверить" at bounding box center [761, 45] width 41 height 11
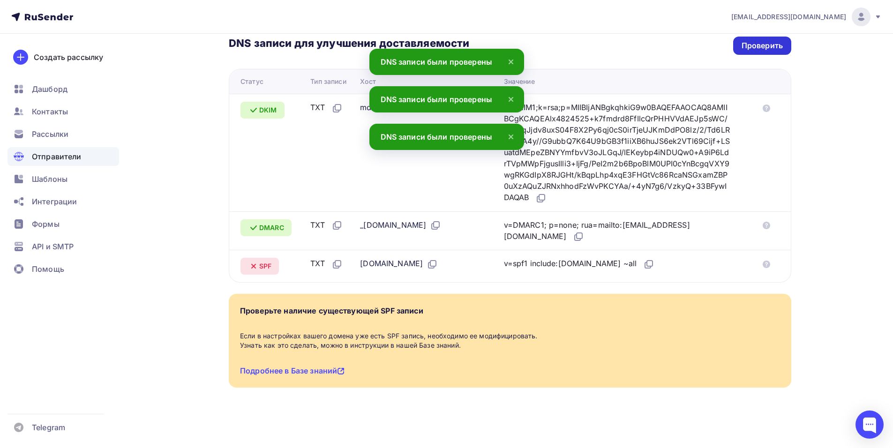
click at [769, 45] on div "Проверить" at bounding box center [761, 45] width 41 height 11
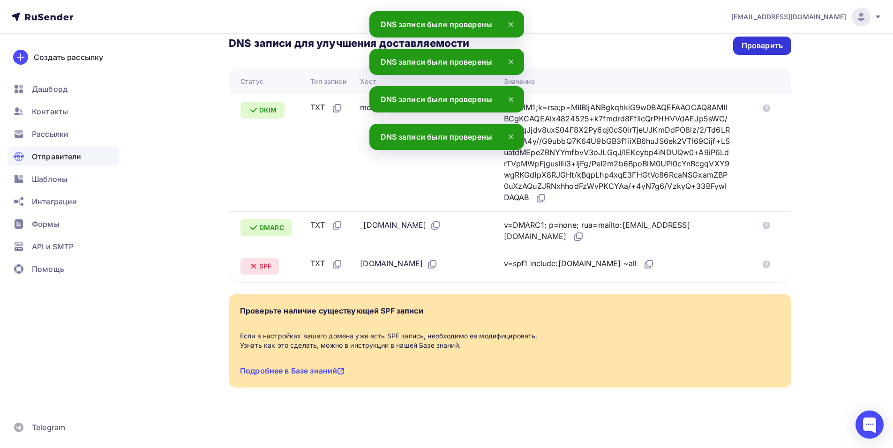
click at [769, 45] on div "Проверить" at bounding box center [761, 45] width 41 height 11
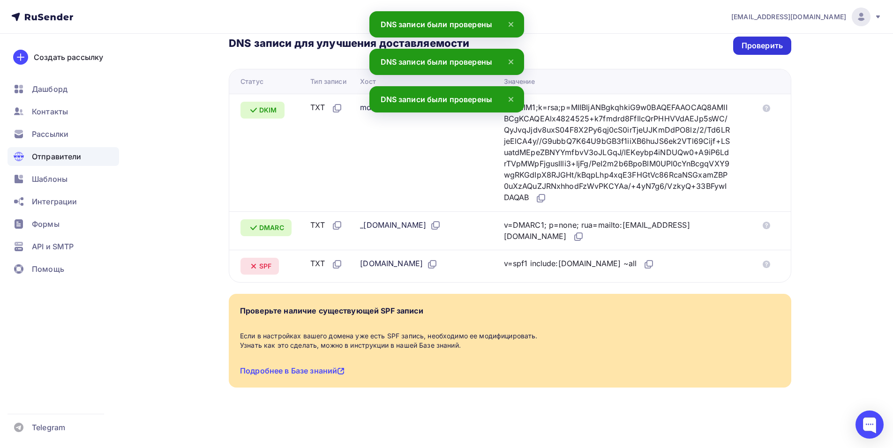
click at [769, 45] on div "Проверить" at bounding box center [761, 45] width 41 height 11
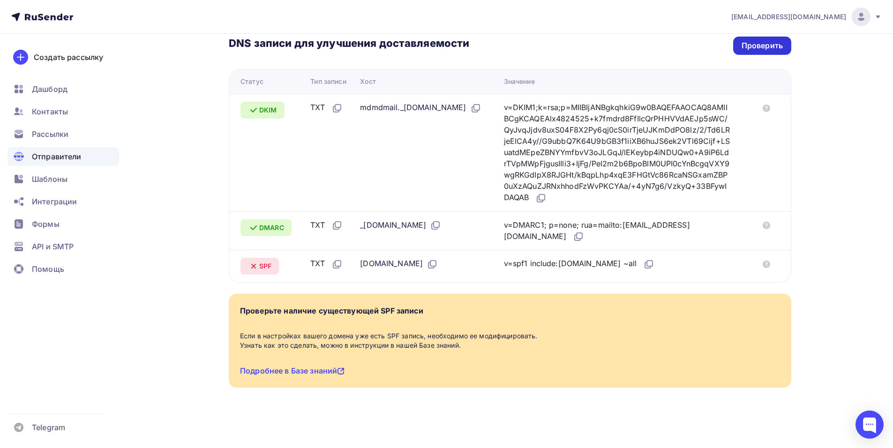
click at [769, 45] on div "Проверить" at bounding box center [761, 45] width 41 height 11
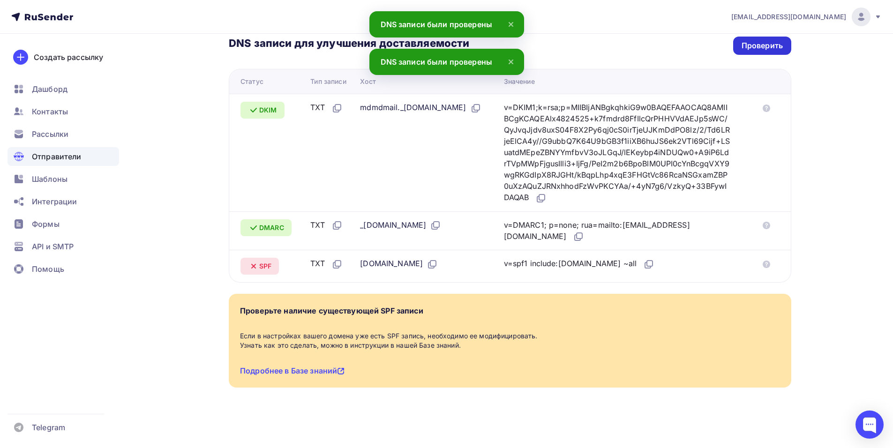
click at [769, 45] on div "Проверить" at bounding box center [761, 45] width 41 height 11
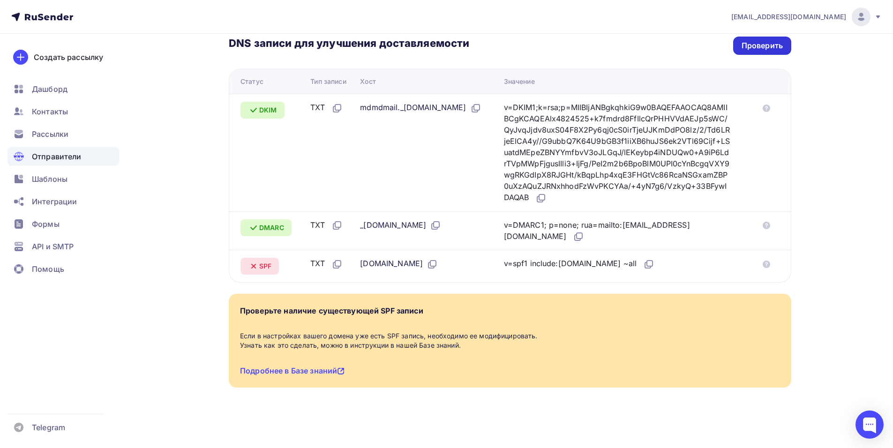
click at [769, 45] on div "Проверить" at bounding box center [761, 45] width 41 height 11
click at [759, 51] on div "Проверить" at bounding box center [762, 46] width 58 height 18
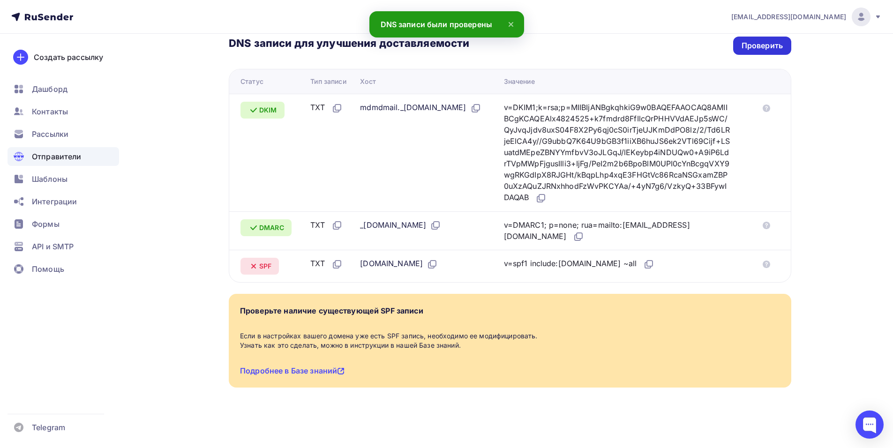
click at [759, 51] on div "Проверить" at bounding box center [762, 46] width 58 height 18
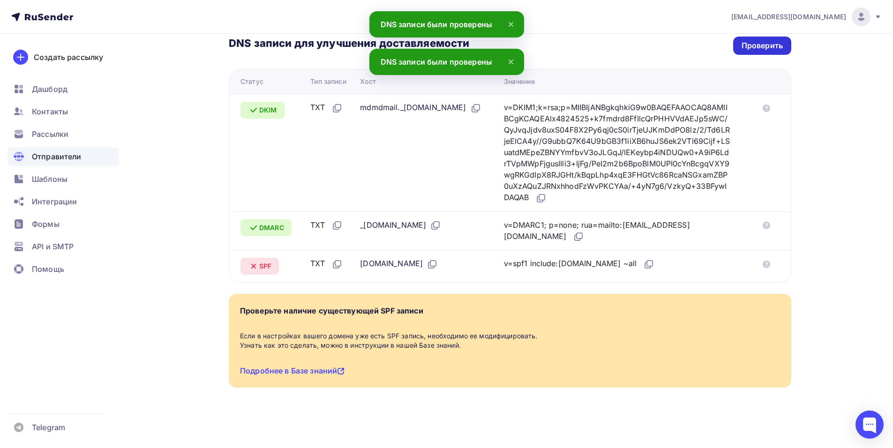
click at [761, 49] on div "Проверить" at bounding box center [761, 45] width 41 height 11
click at [647, 261] on icon at bounding box center [650, 263] width 6 height 6
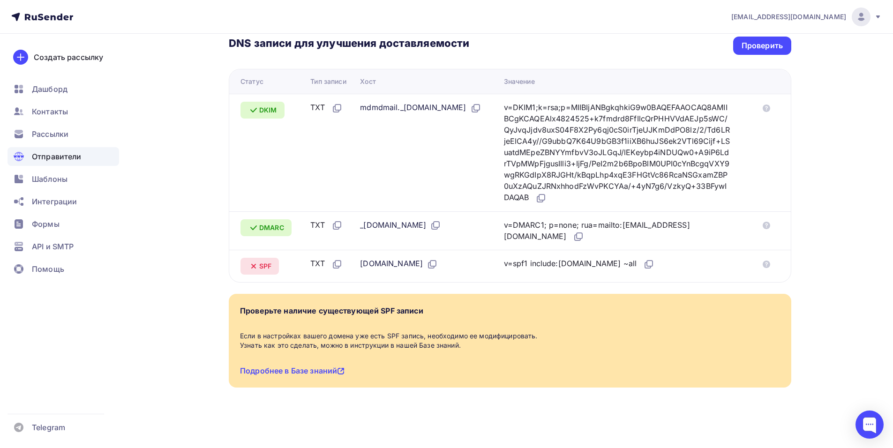
click at [841, 156] on div "okmonster@mail.ru Аккаунт Тарифы Выйти Создать рассылку Дашборд Контакты Рассыл…" at bounding box center [446, 114] width 893 height 668
click at [778, 50] on div "Проверить" at bounding box center [761, 45] width 41 height 11
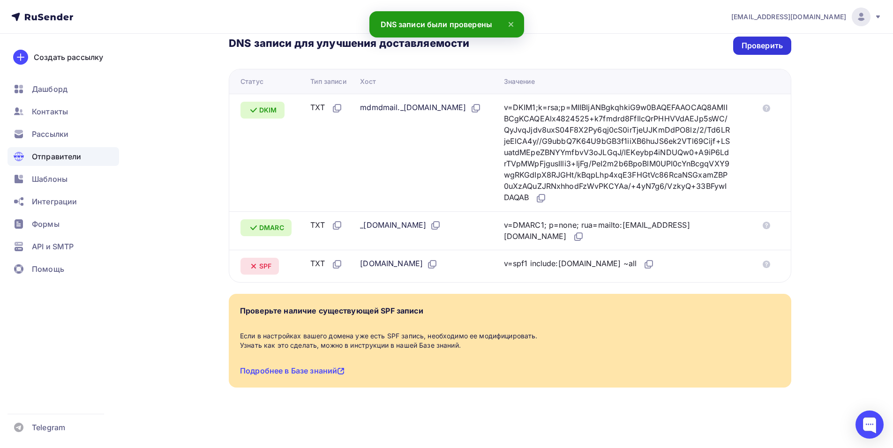
click at [778, 50] on div "Проверить" at bounding box center [761, 45] width 41 height 11
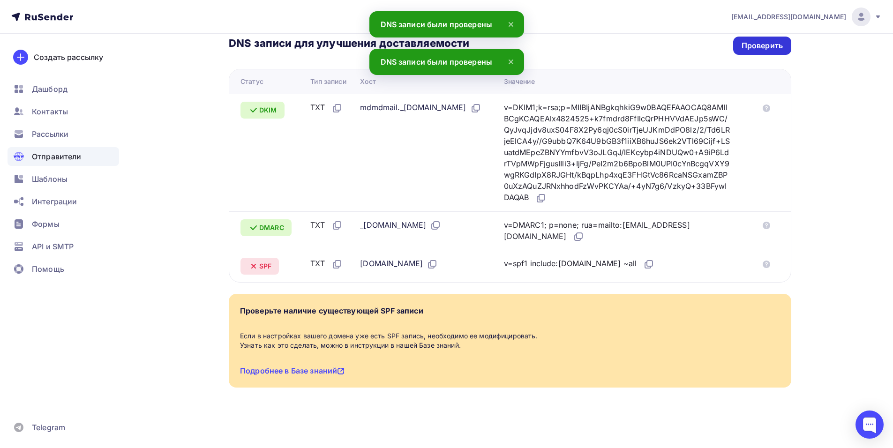
click at [778, 50] on div "Проверить" at bounding box center [761, 45] width 41 height 11
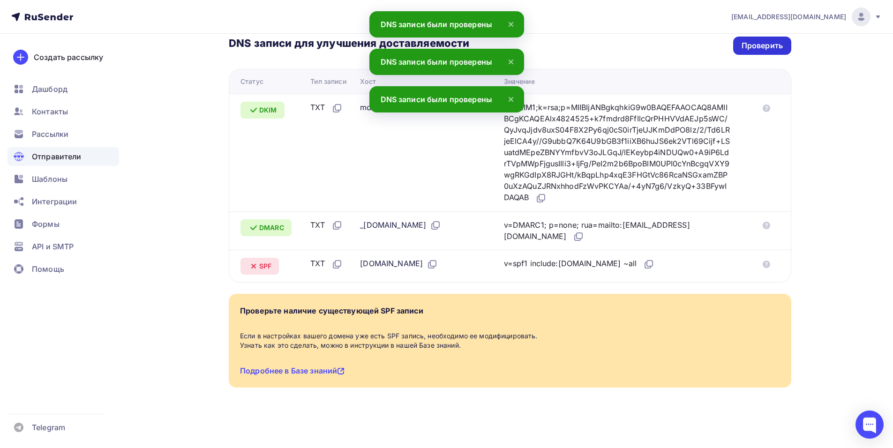
click at [778, 50] on div "Проверить" at bounding box center [761, 45] width 41 height 11
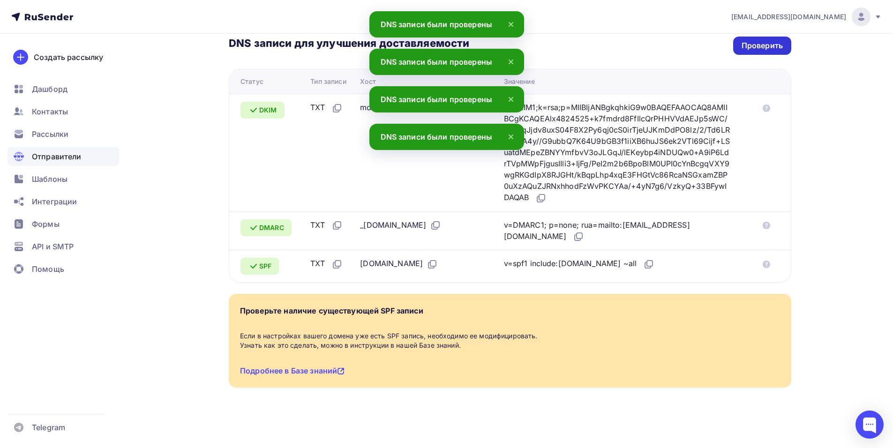
click at [778, 50] on div "Проверить" at bounding box center [761, 45] width 41 height 11
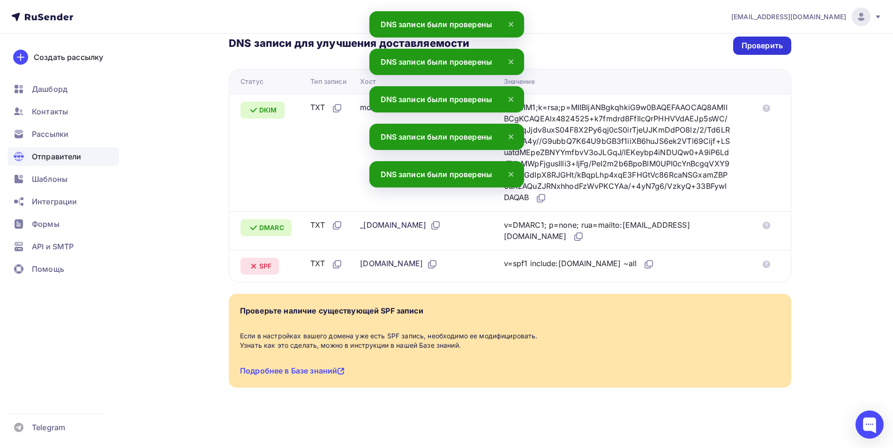
click at [778, 50] on div "Проверить" at bounding box center [761, 45] width 41 height 11
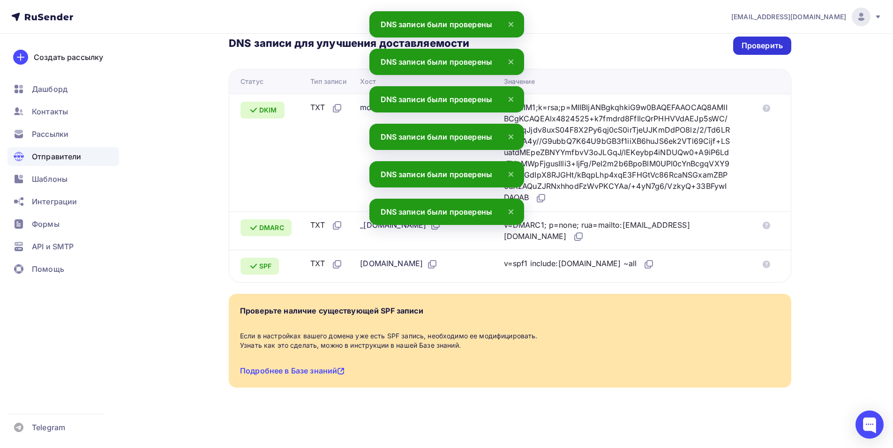
click at [778, 50] on div "Проверить" at bounding box center [761, 45] width 41 height 11
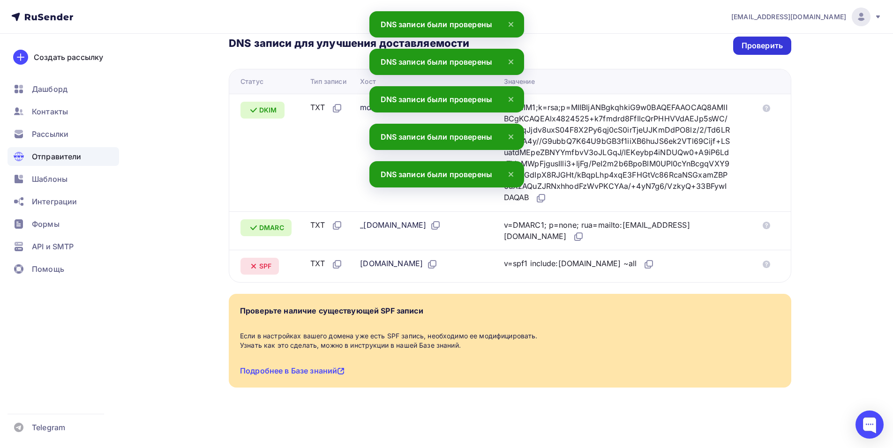
click at [778, 50] on div "Проверить" at bounding box center [761, 45] width 41 height 11
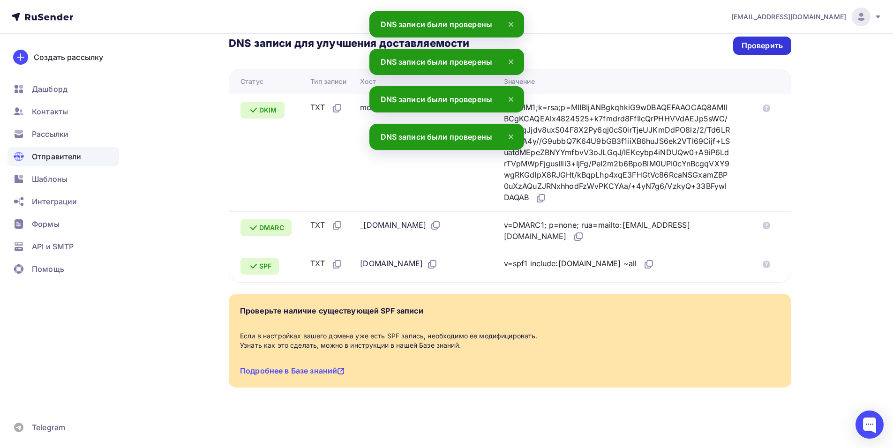
click at [778, 50] on div "Проверить" at bounding box center [761, 45] width 41 height 11
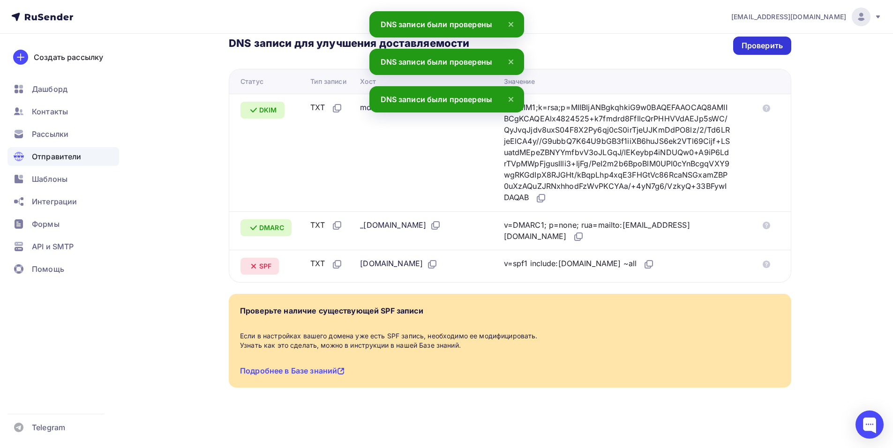
click at [778, 50] on div "Проверить" at bounding box center [761, 45] width 41 height 11
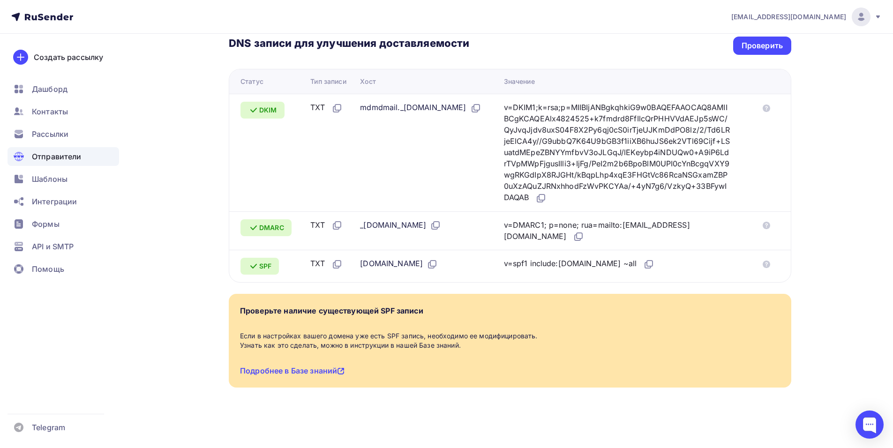
click at [815, 228] on div "Назад iarduino.ru Подтвержден Подтверждение домена Подтверждение домена являетс…" at bounding box center [446, 131] width 768 height 634
click at [791, 52] on div "Назад iarduino.ru Подтвержден Подтверждение домена Подтверждение домена являетс…" at bounding box center [446, 131] width 768 height 634
click at [776, 49] on div "Проверить" at bounding box center [761, 45] width 41 height 11
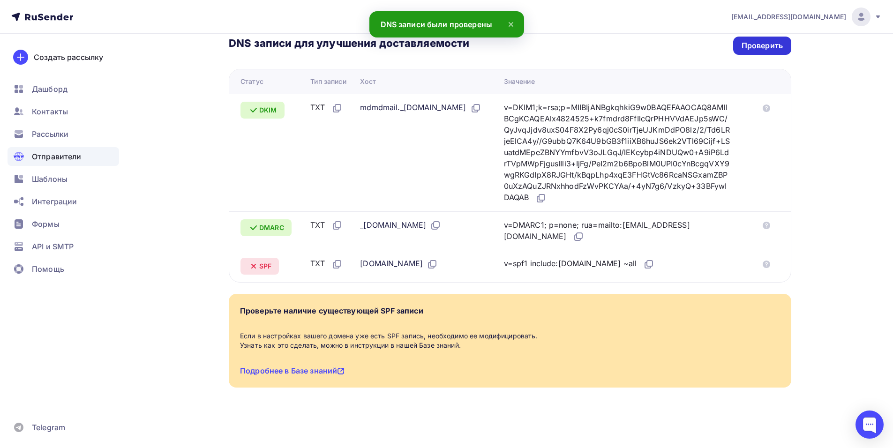
click at [769, 52] on div "Проверить" at bounding box center [762, 46] width 58 height 18
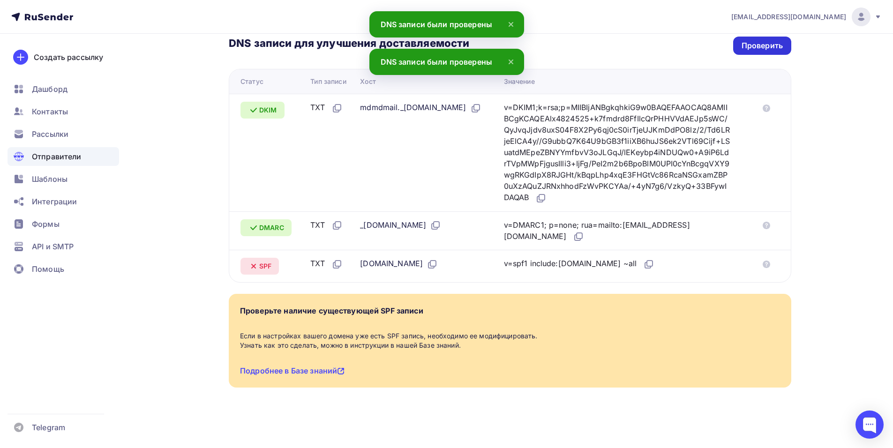
click at [759, 49] on div "Проверить" at bounding box center [761, 45] width 41 height 11
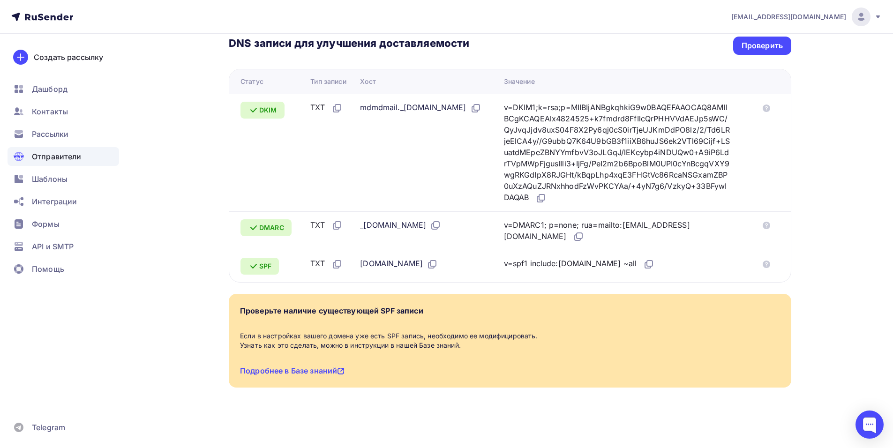
click at [316, 25] on nav "okmonster@mail.ru Аккаунт Тарифы Выйти Создать рассылку Дашборд Контакты Рассыл…" at bounding box center [446, 17] width 893 height 34
click at [755, 48] on div "Проверить" at bounding box center [761, 45] width 41 height 11
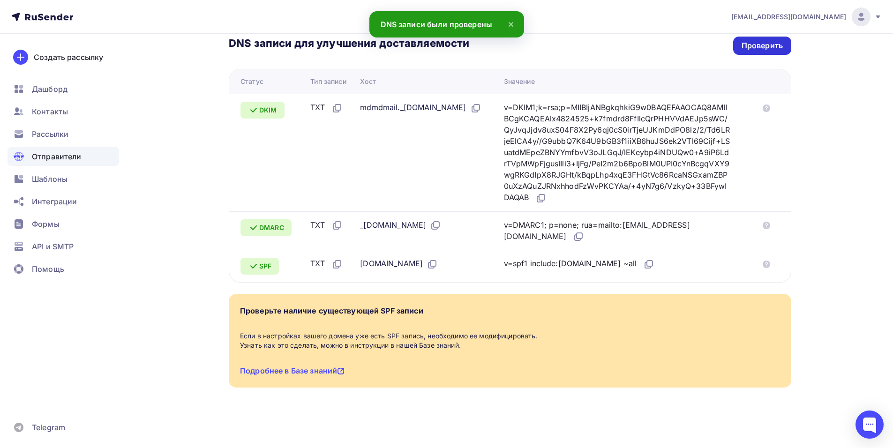
click at [755, 47] on div "Проверить" at bounding box center [761, 45] width 41 height 11
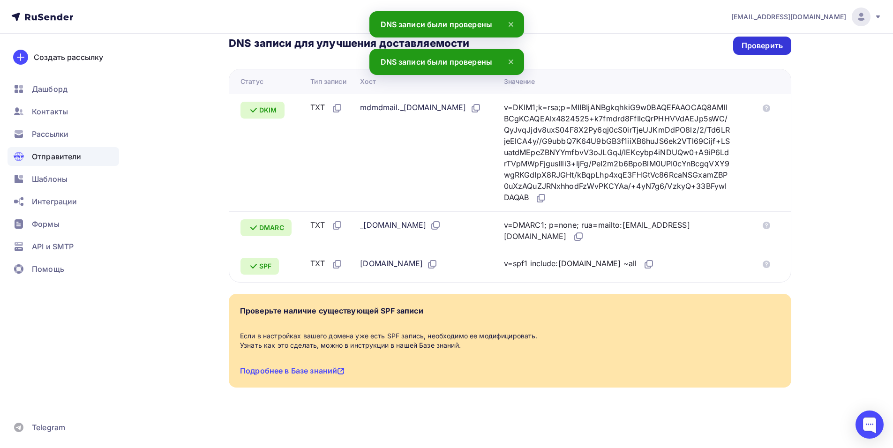
click at [755, 47] on div "Проверить" at bounding box center [761, 45] width 41 height 11
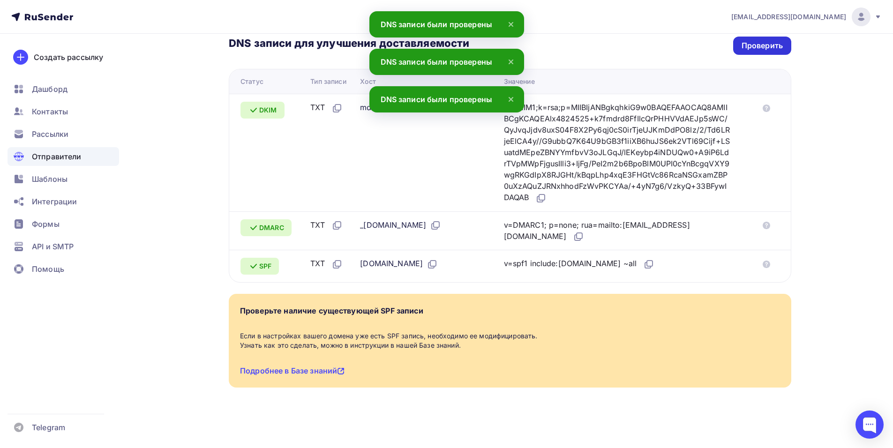
click at [755, 47] on div "Проверить" at bounding box center [761, 45] width 41 height 11
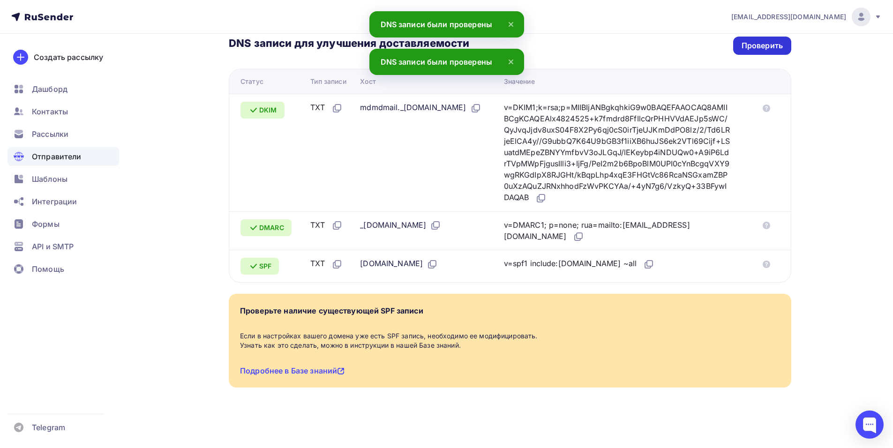
click at [755, 47] on div "Проверить" at bounding box center [761, 45] width 41 height 11
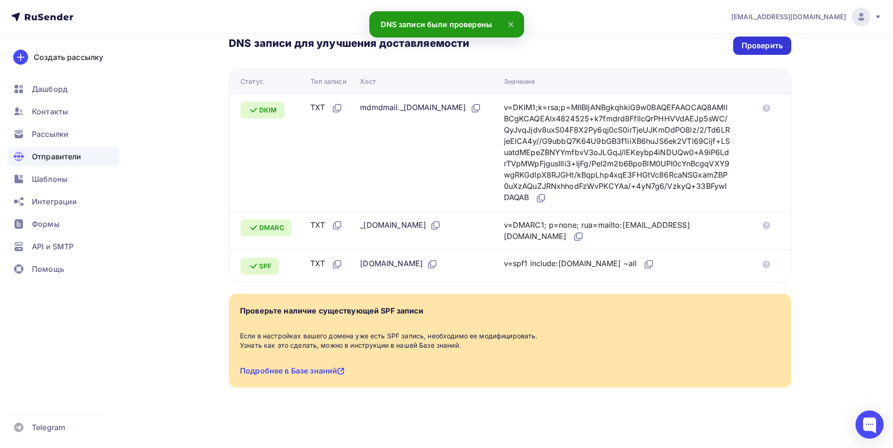
click at [755, 47] on div "Проверить" at bounding box center [761, 45] width 41 height 11
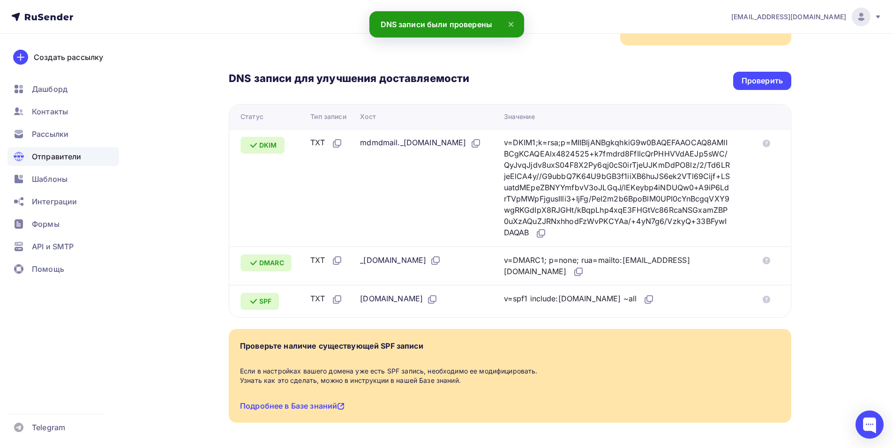
scroll to position [126, 0]
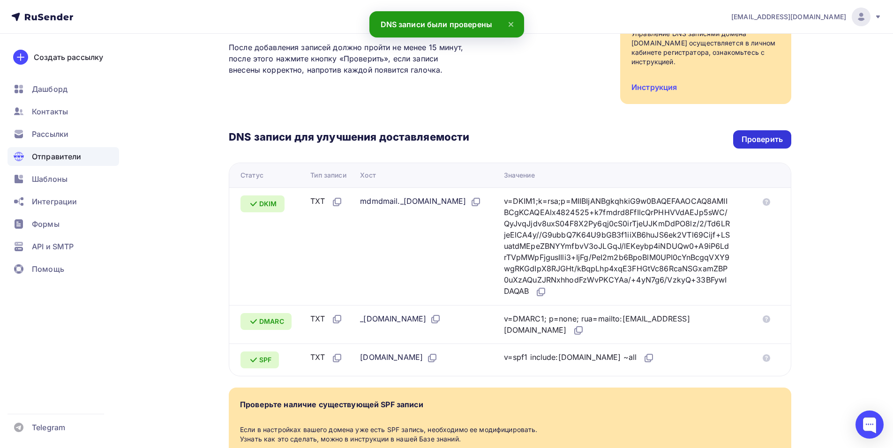
click at [781, 141] on div "Проверить" at bounding box center [761, 139] width 41 height 11
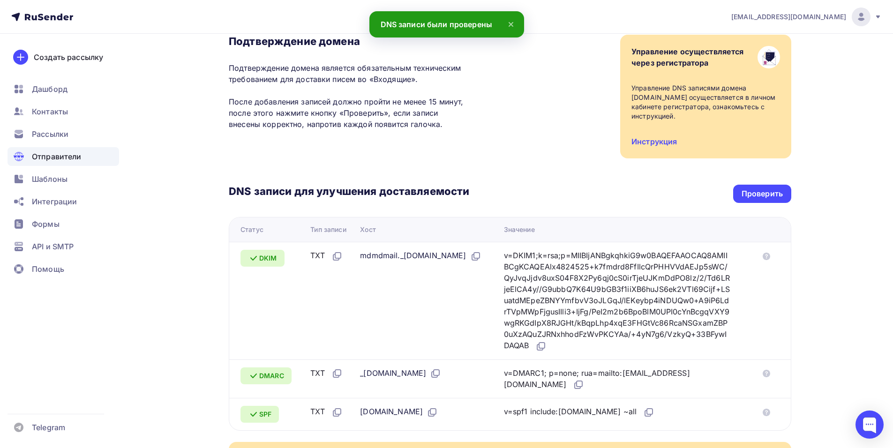
scroll to position [141, 0]
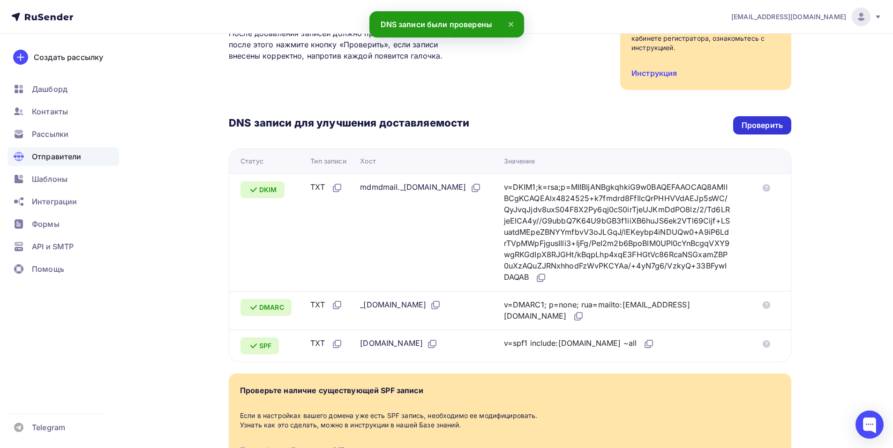
click at [766, 128] on div "Проверить" at bounding box center [761, 125] width 41 height 11
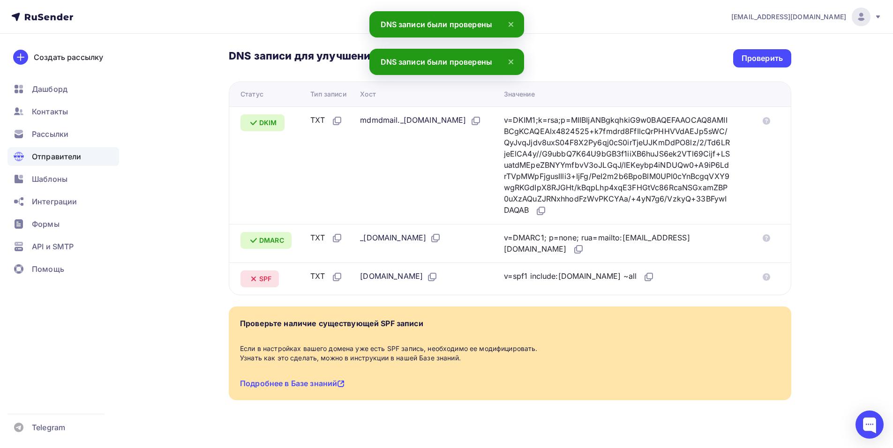
scroll to position [220, 0]
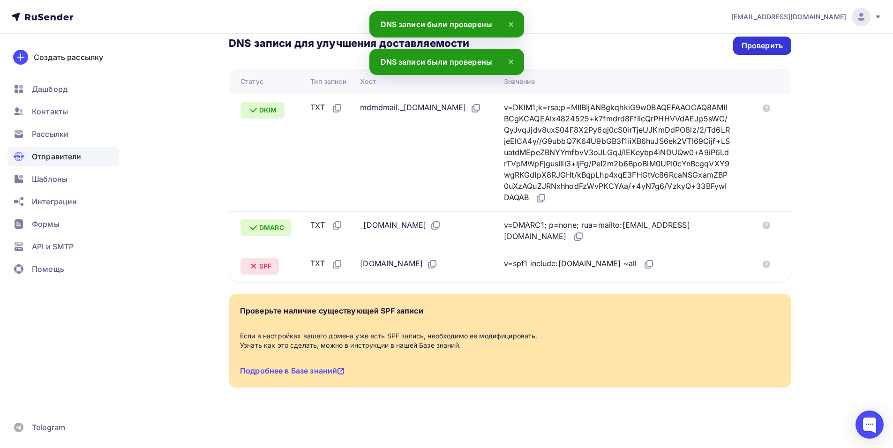
click at [770, 48] on div "Проверить" at bounding box center [761, 45] width 41 height 11
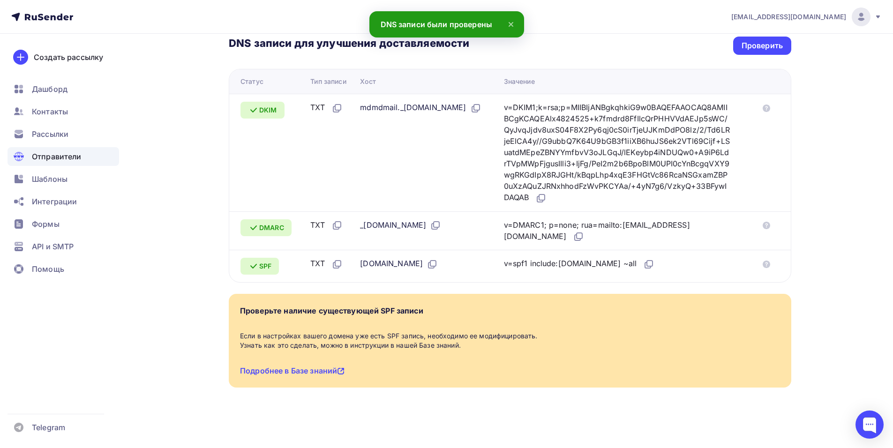
scroll to position [0, 0]
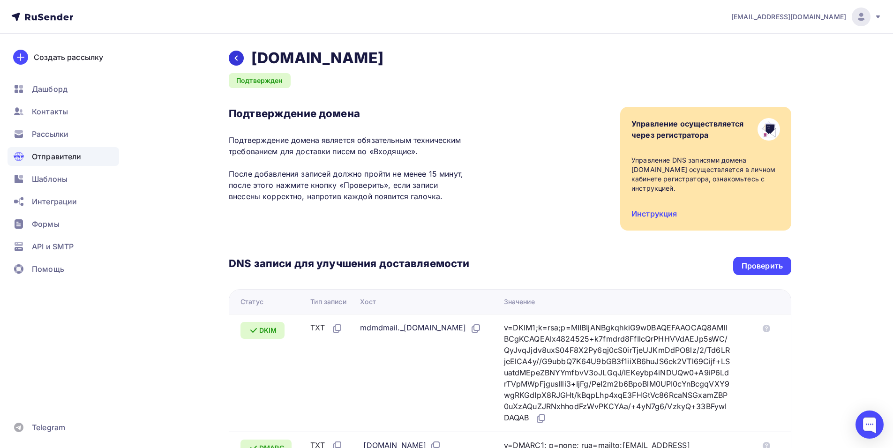
click at [239, 63] on div at bounding box center [236, 58] width 15 height 15
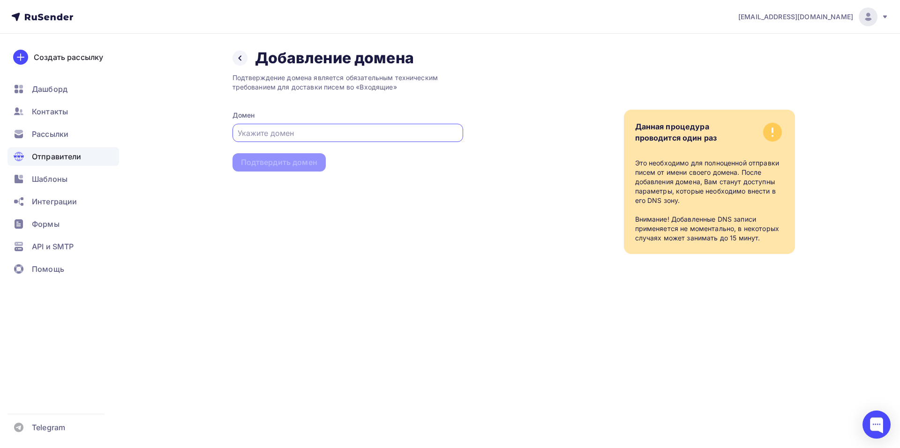
click at [75, 156] on span "Отправители" at bounding box center [57, 156] width 50 height 11
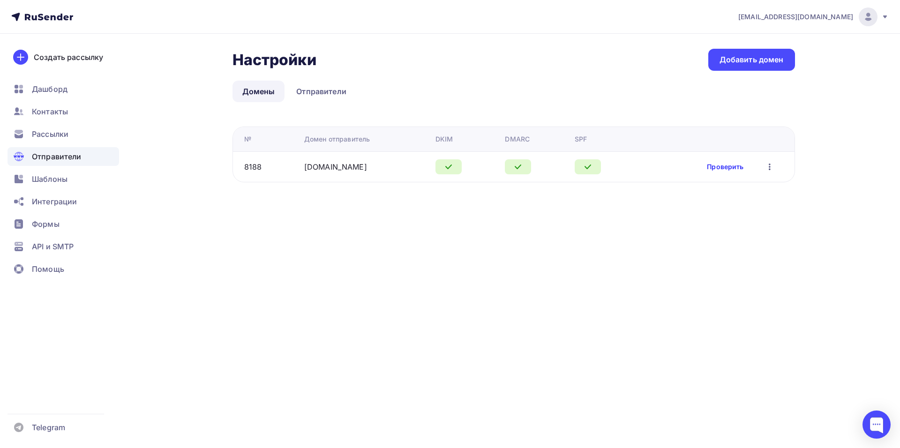
click at [727, 168] on link "Проверить" at bounding box center [725, 166] width 37 height 9
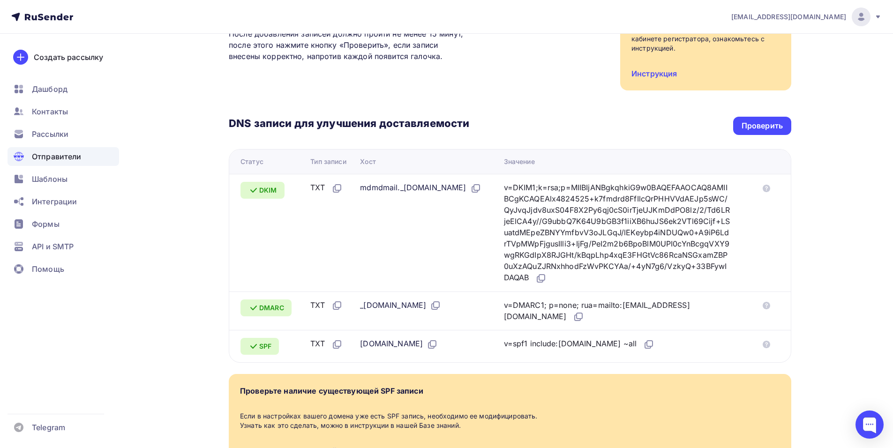
scroll to position [220, 0]
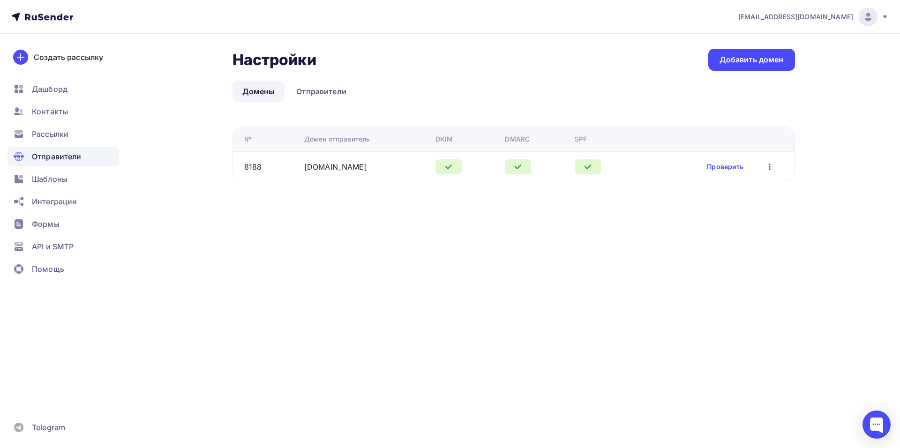
click at [760, 166] on div "Проверить Редактировать Удалить" at bounding box center [741, 167] width 68 height 12
click at [769, 167] on icon "button" at bounding box center [769, 167] width 2 height 7
click at [762, 179] on ul "Редактировать Удалить" at bounding box center [725, 200] width 112 height 49
click at [762, 187] on div "Редактировать" at bounding box center [725, 191] width 90 height 11
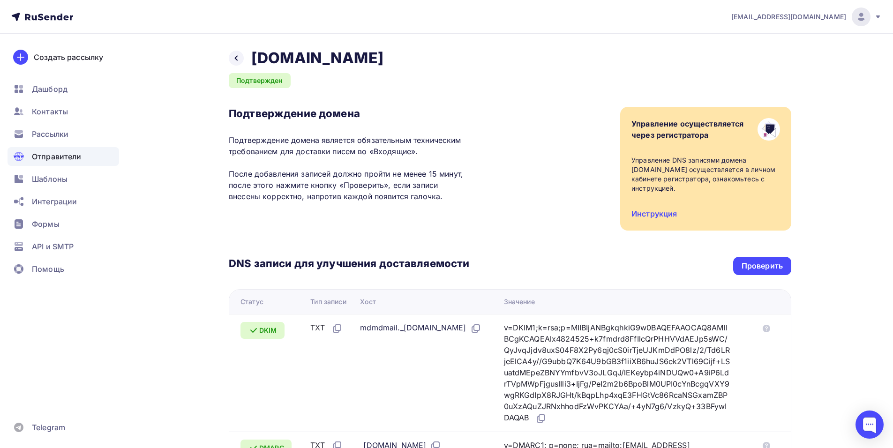
scroll to position [220, 0]
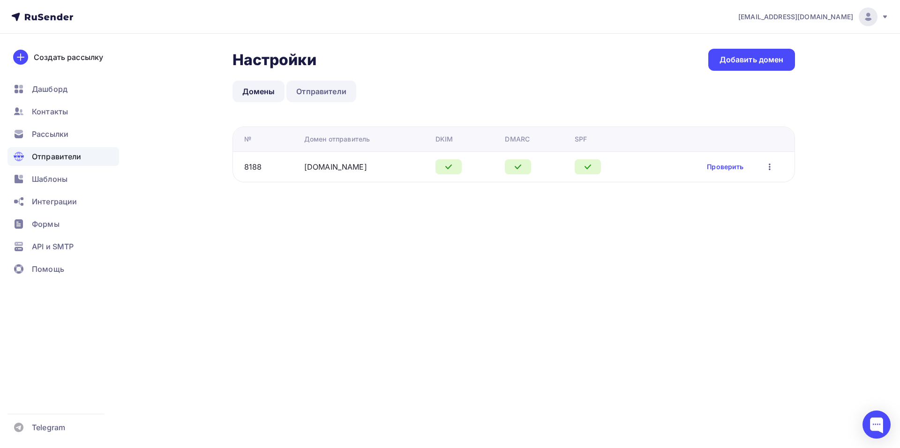
click at [299, 91] on link "Отправители" at bounding box center [321, 92] width 70 height 22
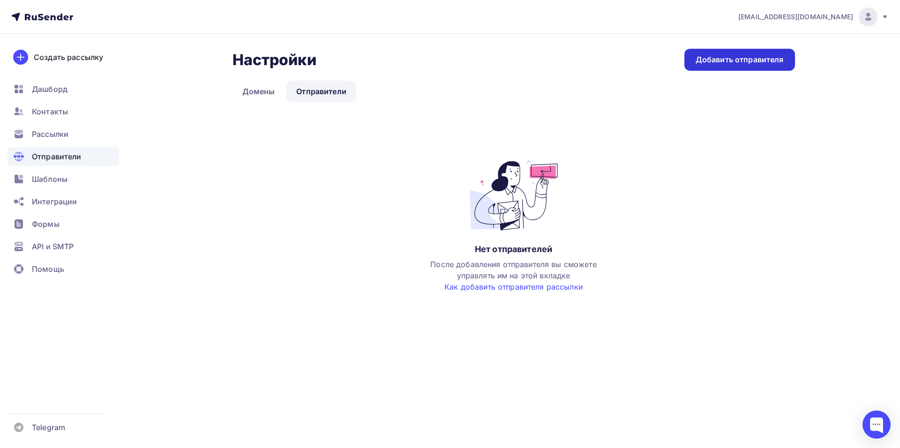
click at [741, 61] on div "Добавить отправителя" at bounding box center [739, 59] width 88 height 11
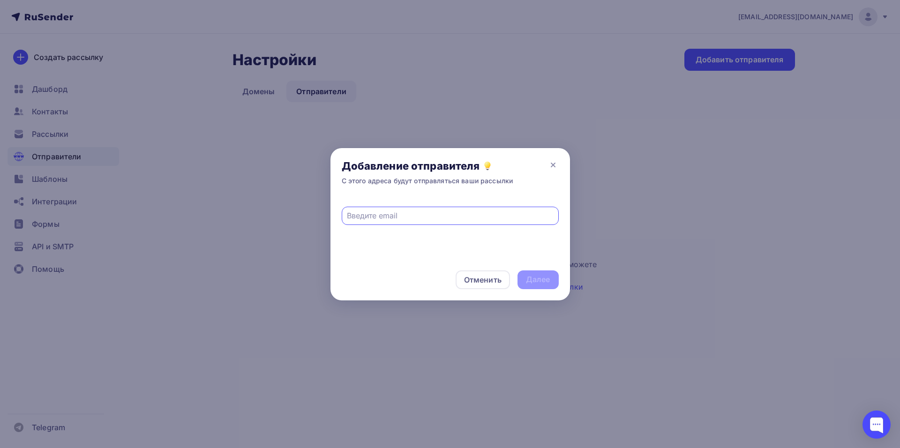
click at [501, 211] on input "text" at bounding box center [450, 215] width 206 height 11
type input "robot@iarduino.ru"
click at [551, 286] on div "Далее" at bounding box center [537, 279] width 41 height 19
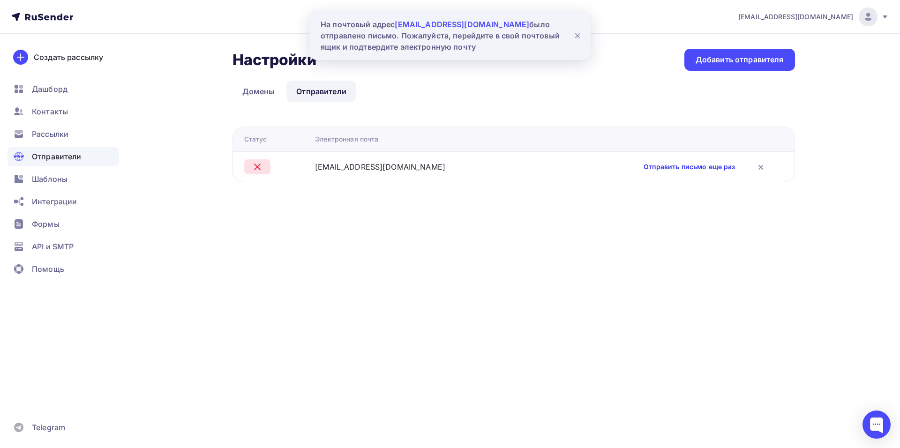
click at [661, 167] on link "Отправить письмо еще раз" at bounding box center [688, 166] width 91 height 9
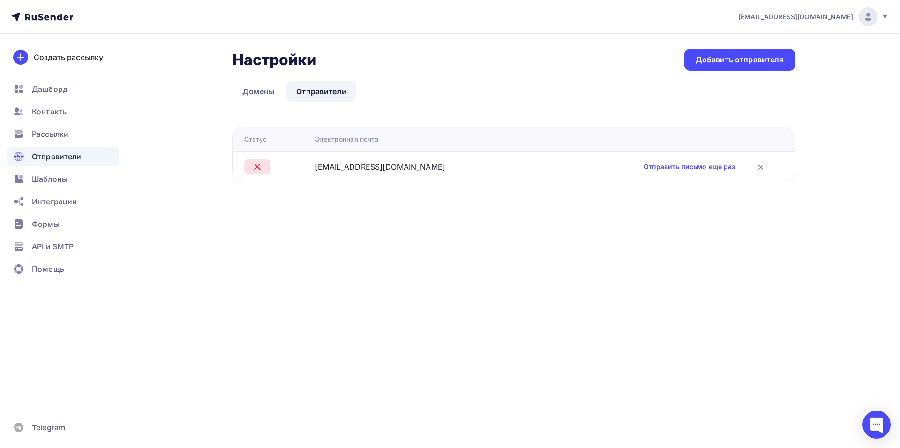
click at [78, 160] on span "Отправители" at bounding box center [57, 156] width 50 height 11
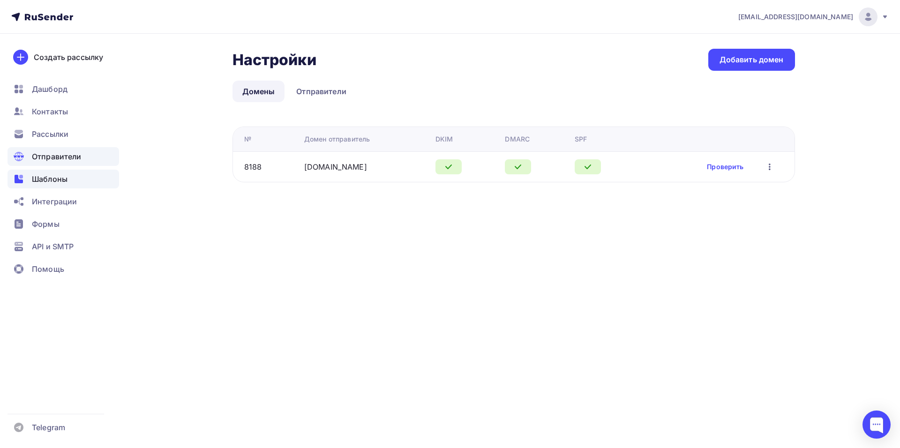
click at [77, 174] on div "Шаблоны" at bounding box center [63, 179] width 112 height 19
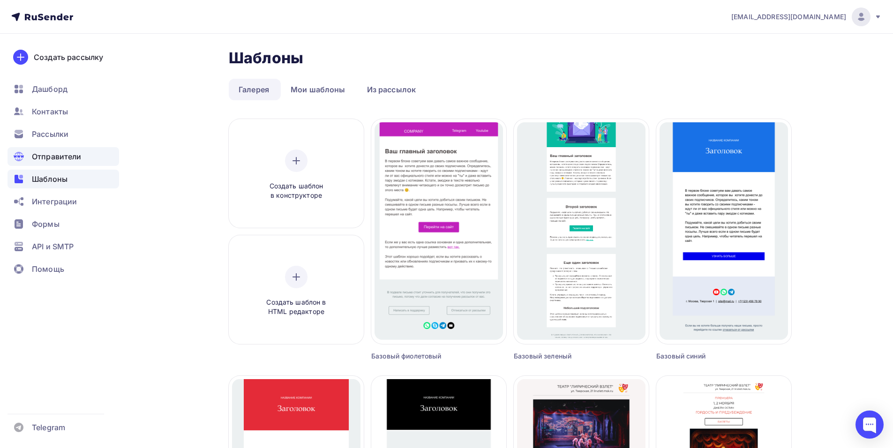
click at [83, 157] on div "Отправители" at bounding box center [63, 156] width 112 height 19
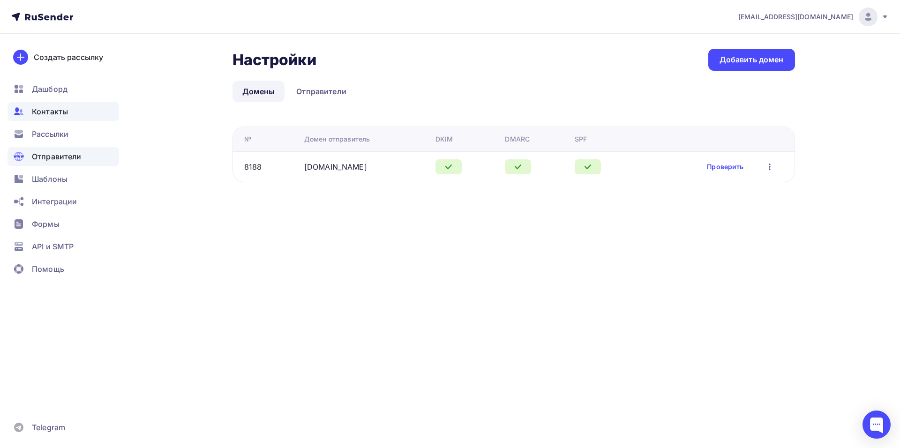
click at [73, 114] on div "Контакты" at bounding box center [63, 111] width 112 height 19
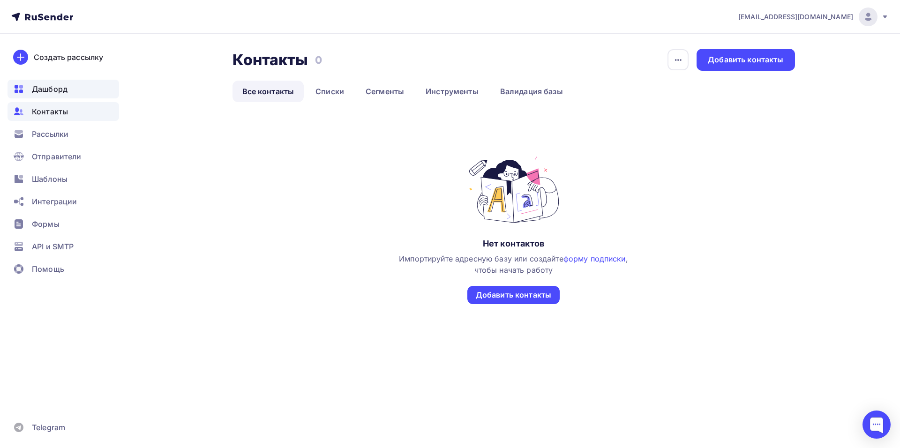
click at [67, 90] on span "Дашборд" at bounding box center [50, 88] width 36 height 11
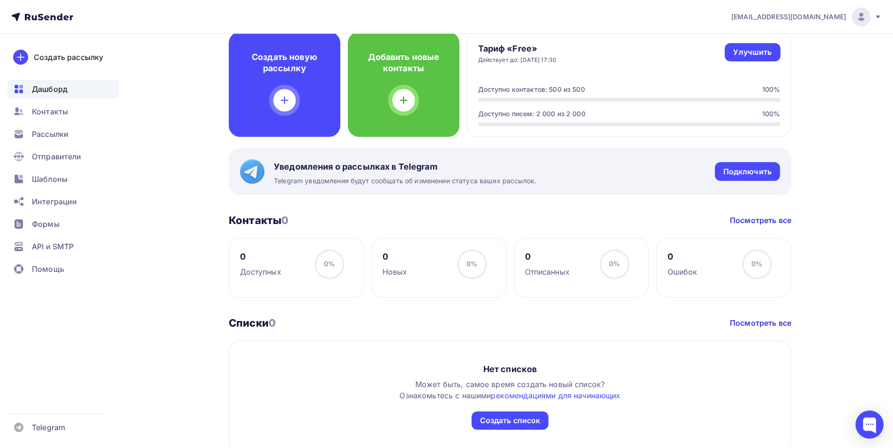
scroll to position [71, 0]
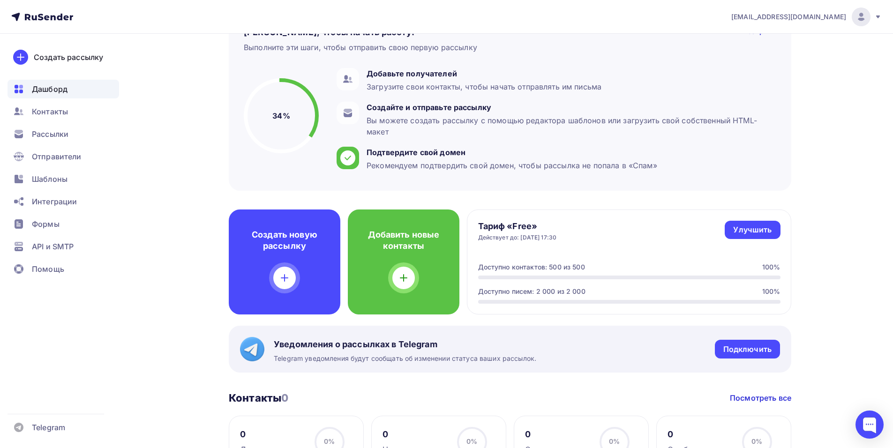
click at [46, 15] on icon at bounding box center [46, 17] width 5 height 5
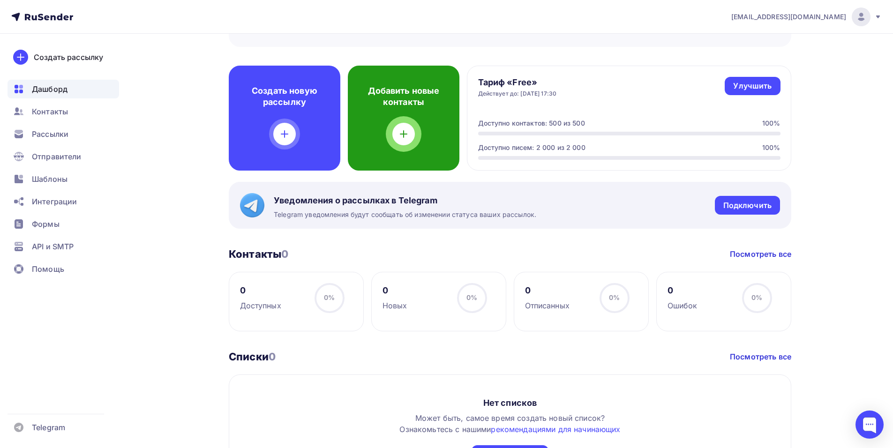
scroll to position [305, 0]
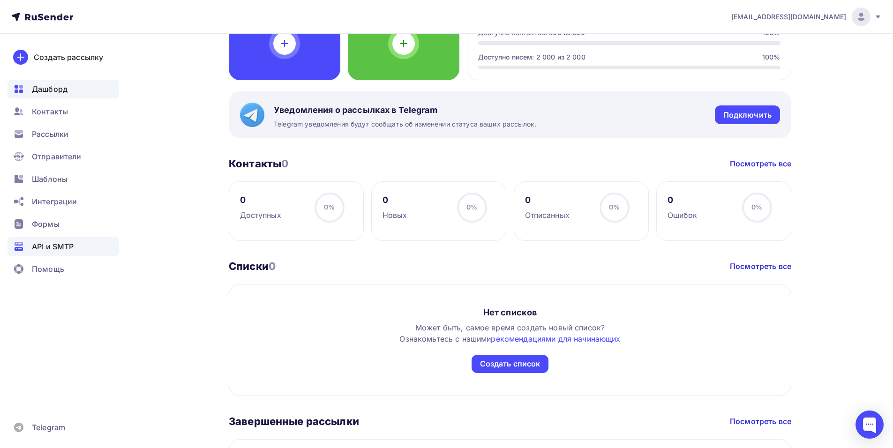
click at [69, 241] on span "API и SMTP" at bounding box center [53, 246] width 42 height 11
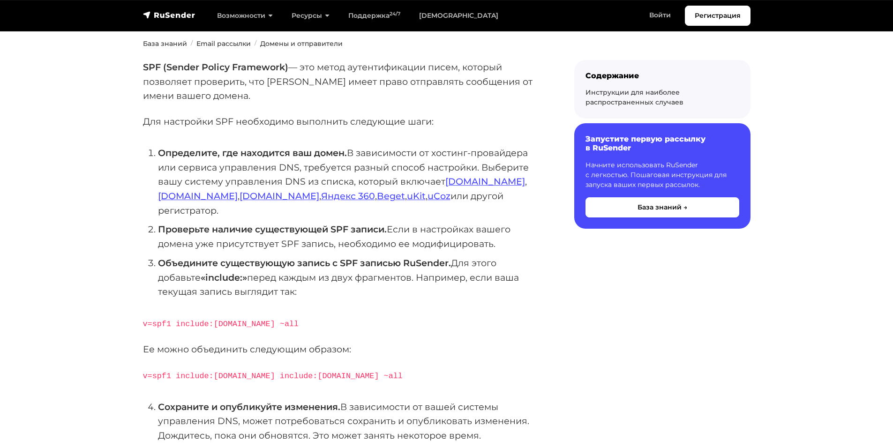
scroll to position [141, 0]
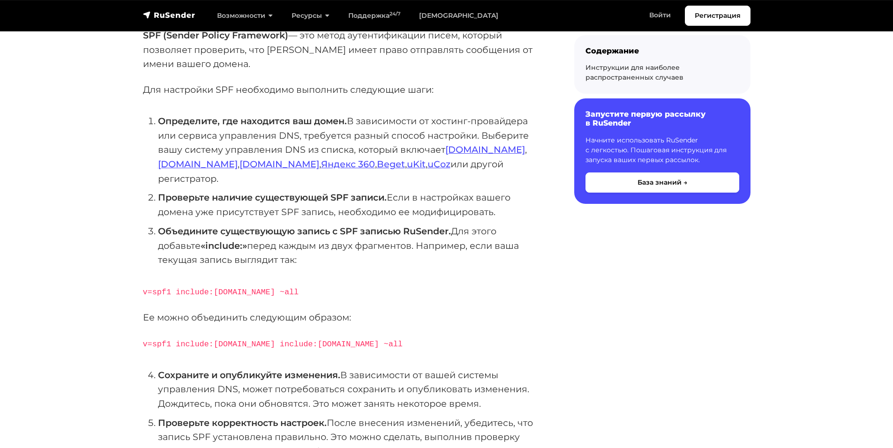
click at [162, 288] on code "v=spf1 include:[DOMAIN_NAME] ~all" at bounding box center [221, 292] width 156 height 9
copy code "spf1"
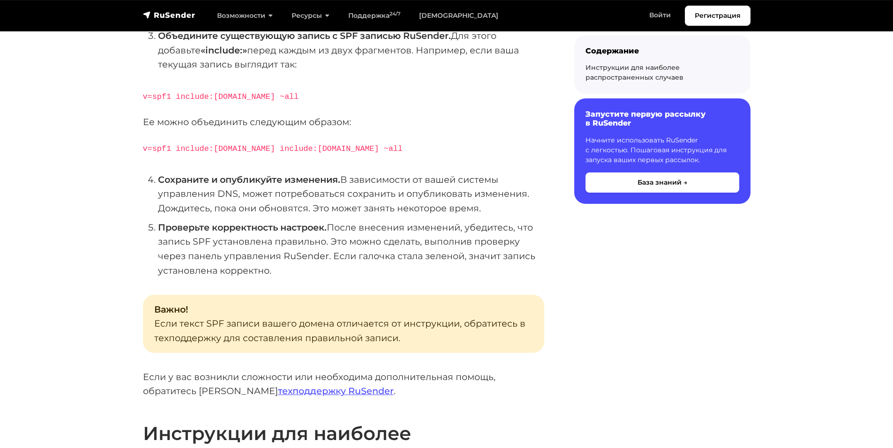
scroll to position [141, 0]
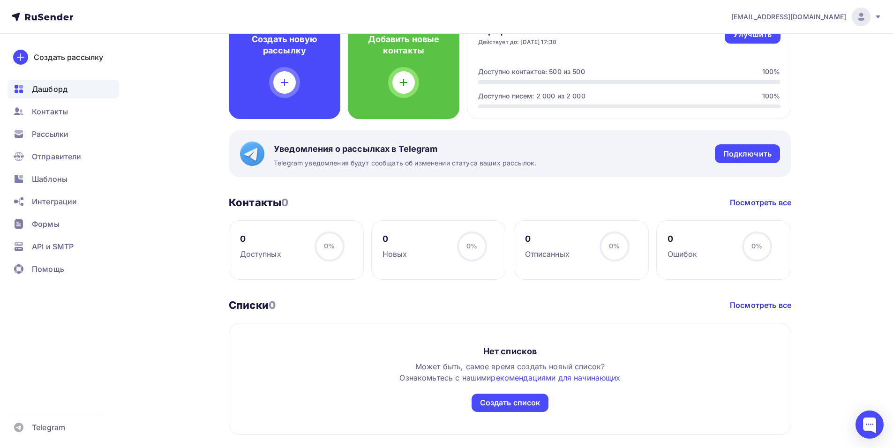
scroll to position [375, 0]
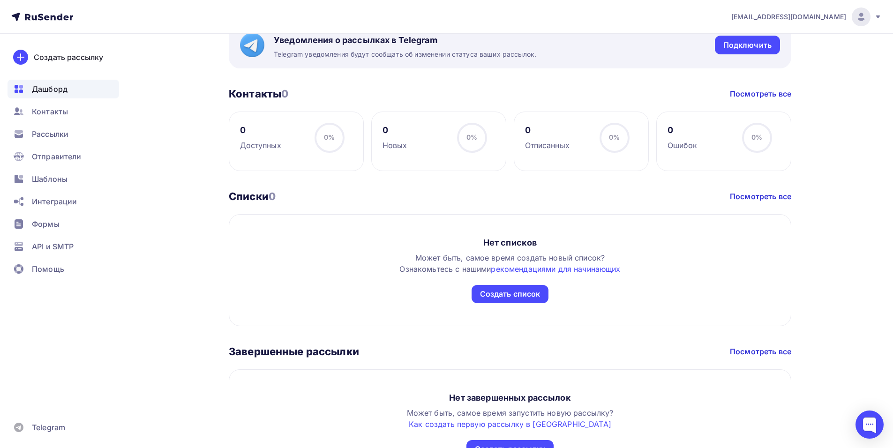
click at [64, 84] on span "Дашборд" at bounding box center [50, 88] width 36 height 11
click at [46, 115] on span "Контакты" at bounding box center [50, 111] width 36 height 11
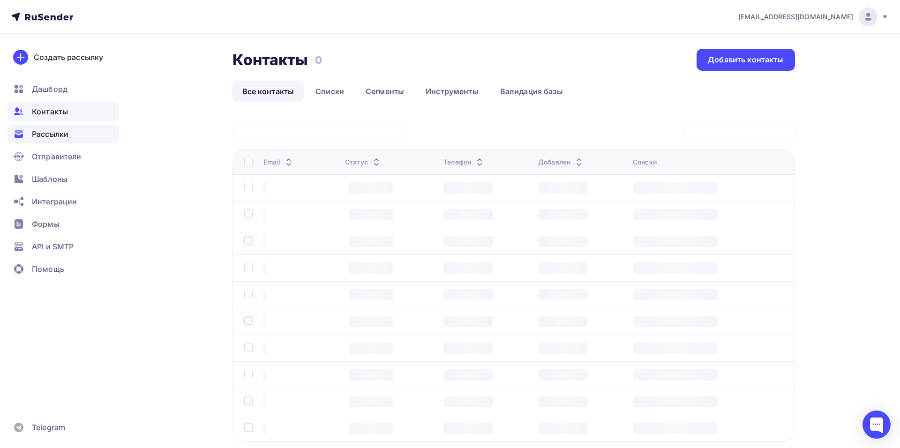
click at [50, 135] on span "Рассылки" at bounding box center [50, 133] width 37 height 11
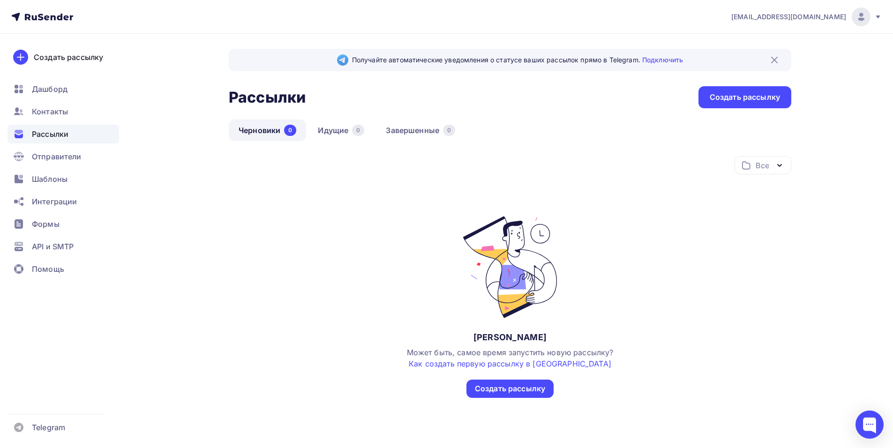
click at [50, 135] on span "Рассылки" at bounding box center [50, 133] width 37 height 11
click at [65, 108] on span "Контакты" at bounding box center [50, 111] width 36 height 11
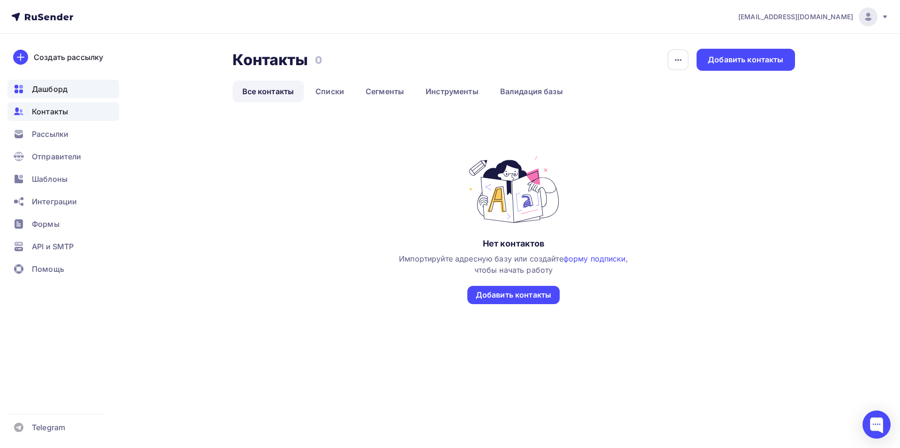
click at [68, 91] on div "Дашборд" at bounding box center [63, 89] width 112 height 19
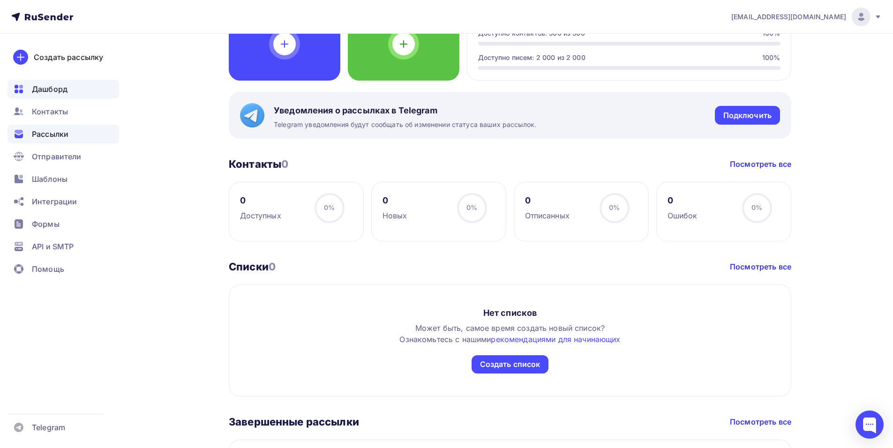
scroll to position [422, 0]
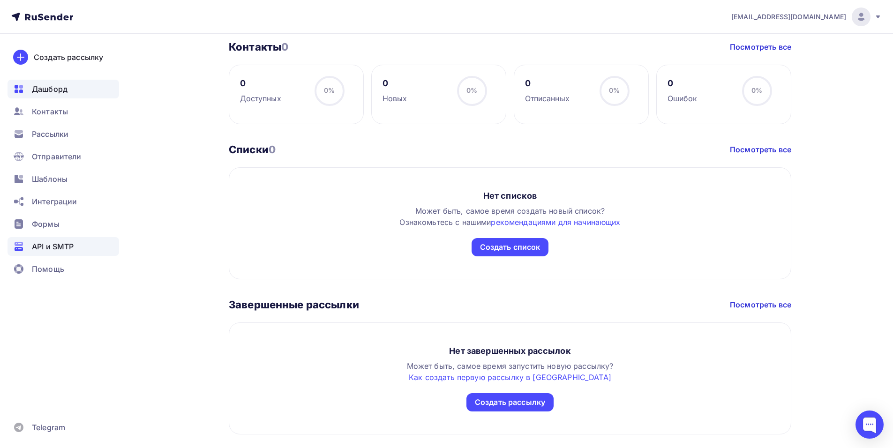
click at [65, 250] on span "API и SMTP" at bounding box center [53, 246] width 42 height 11
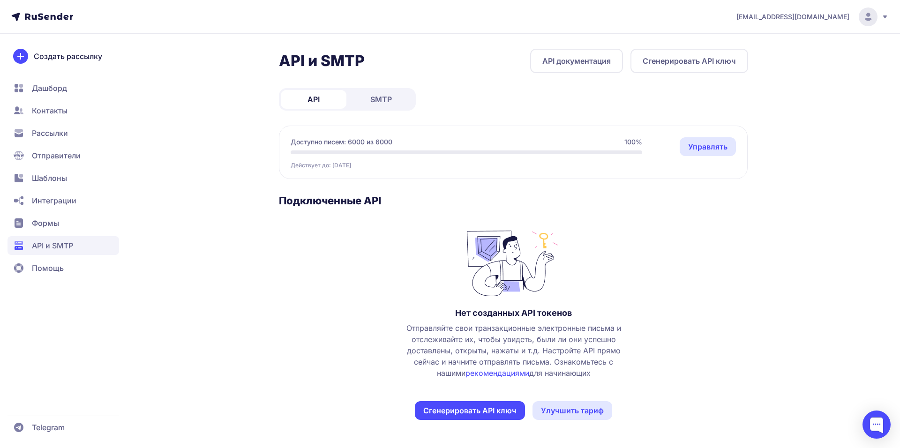
click at [685, 66] on button "Сгенерировать API ключ" at bounding box center [689, 61] width 118 height 24
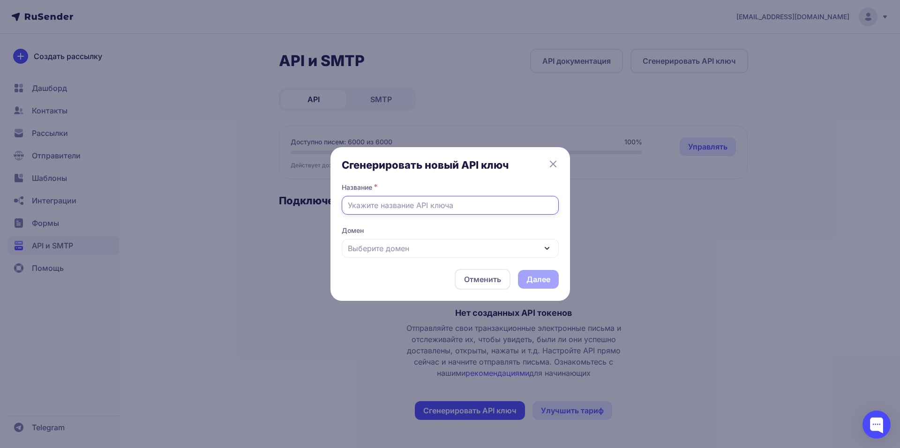
click at [387, 209] on input "text" at bounding box center [450, 205] width 217 height 19
type input "smtpsend"
click at [402, 246] on span "Выберите домен" at bounding box center [378, 248] width 61 height 11
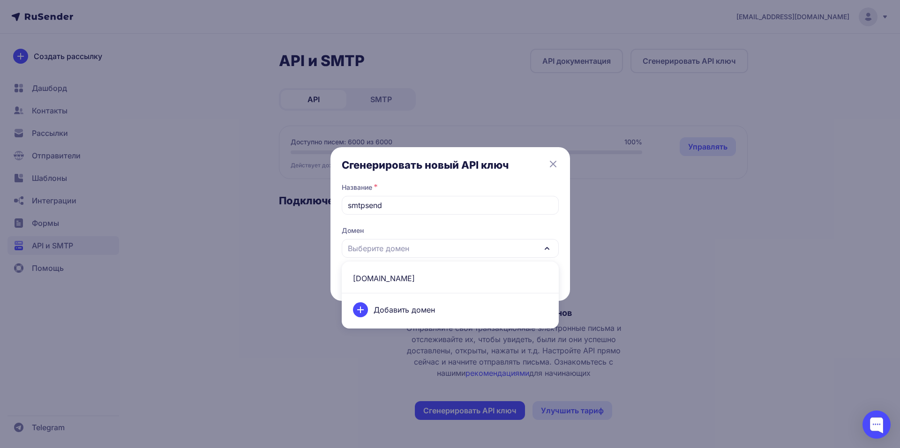
click at [387, 281] on span "[DOMAIN_NAME]" at bounding box center [450, 278] width 206 height 22
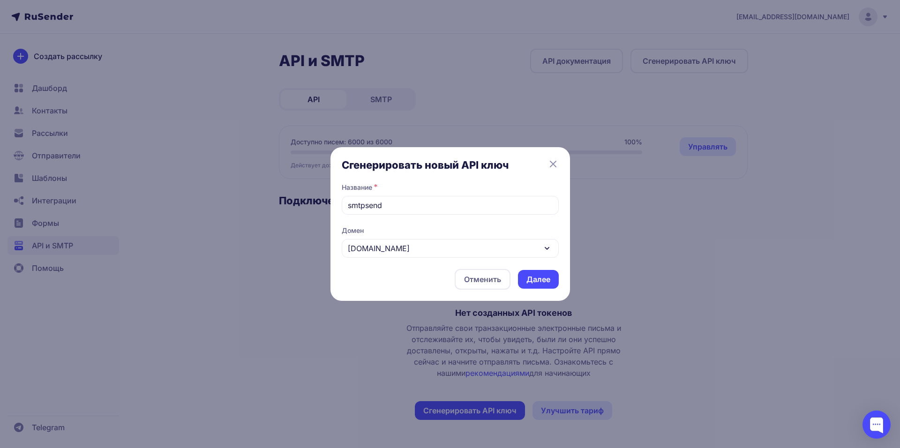
click at [539, 278] on button "Далее" at bounding box center [538, 279] width 41 height 19
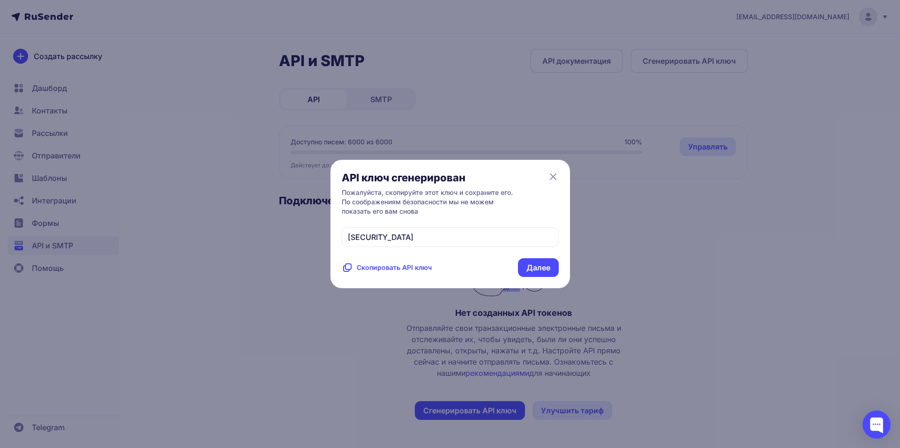
click at [421, 272] on span "Скопировать API ключ" at bounding box center [394, 267] width 75 height 9
click at [535, 277] on button "Далее" at bounding box center [538, 267] width 41 height 19
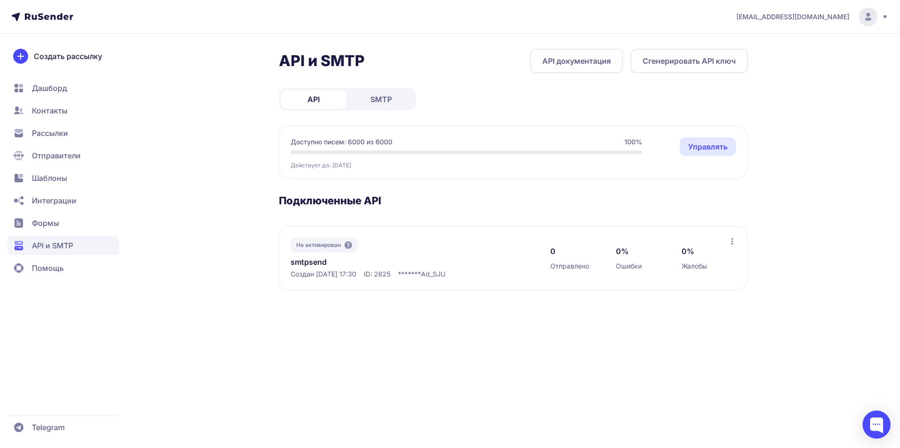
click at [482, 386] on div "[EMAIL_ADDRESS][DOMAIN_NAME] API и SMTP API документация Сгенерировать API ключ…" at bounding box center [450, 224] width 900 height 448
click at [334, 246] on span "Не активирован" at bounding box center [318, 244] width 45 height 7
click at [344, 245] on div "Не активирован" at bounding box center [323, 245] width 67 height 15
click at [349, 246] on icon at bounding box center [347, 244] width 7 height 7
click at [878, 424] on div at bounding box center [876, 424] width 28 height 28
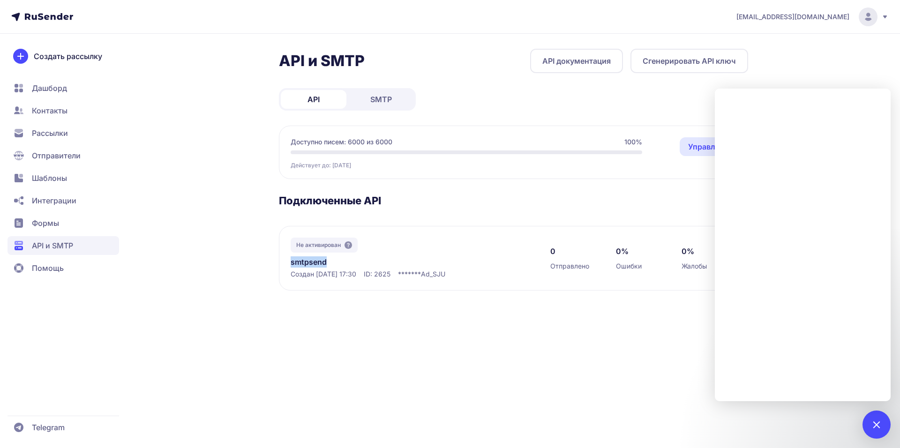
drag, startPoint x: 283, startPoint y: 258, endPoint x: 335, endPoint y: 264, distance: 51.4
click at [335, 264] on div "Не активирован smtpsend Создан [DATE] 17:30 ID: 2625 ******* Ad_SJU 0 Отправлен…" at bounding box center [513, 258] width 469 height 65
click at [489, 329] on div "[EMAIL_ADDRESS][DOMAIN_NAME] API и SMTP API документация Сгенерировать API ключ…" at bounding box center [450, 224] width 900 height 448
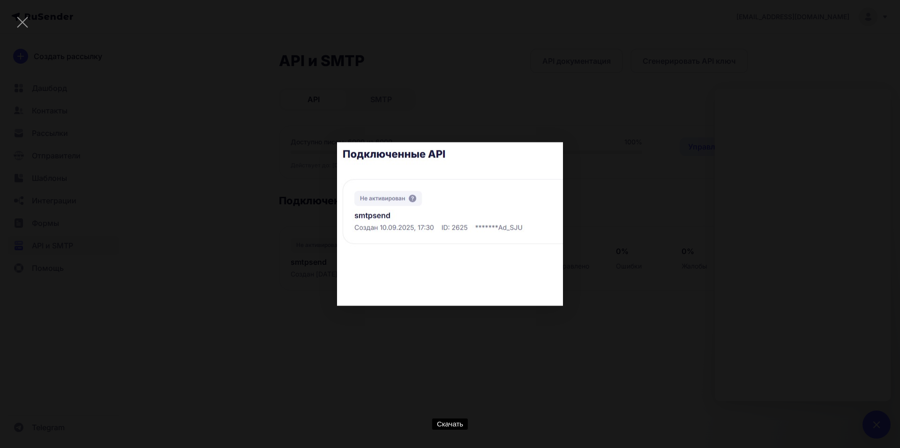
click at [621, 285] on div "Скачать" at bounding box center [449, 224] width 871 height 420
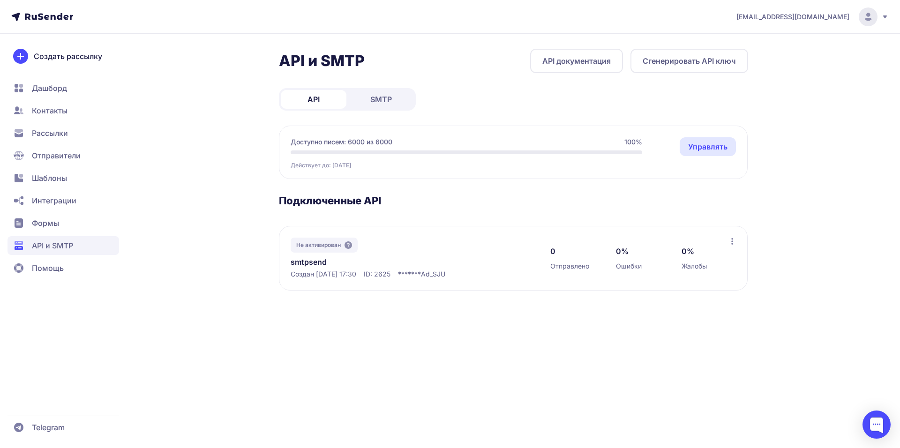
click at [580, 64] on link "API документация" at bounding box center [576, 61] width 93 height 24
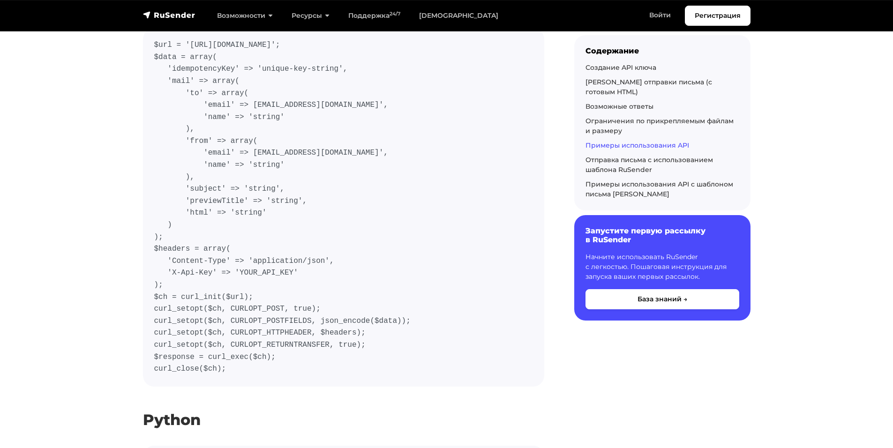
scroll to position [3139, 0]
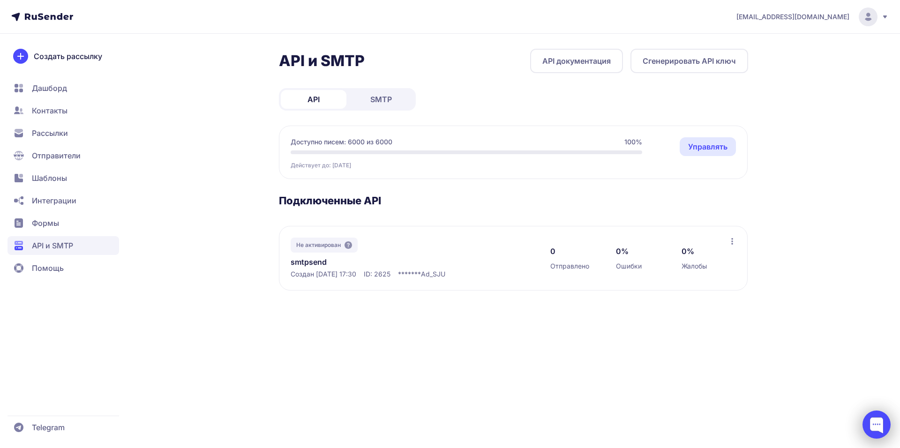
click at [867, 424] on div at bounding box center [876, 424] width 28 height 28
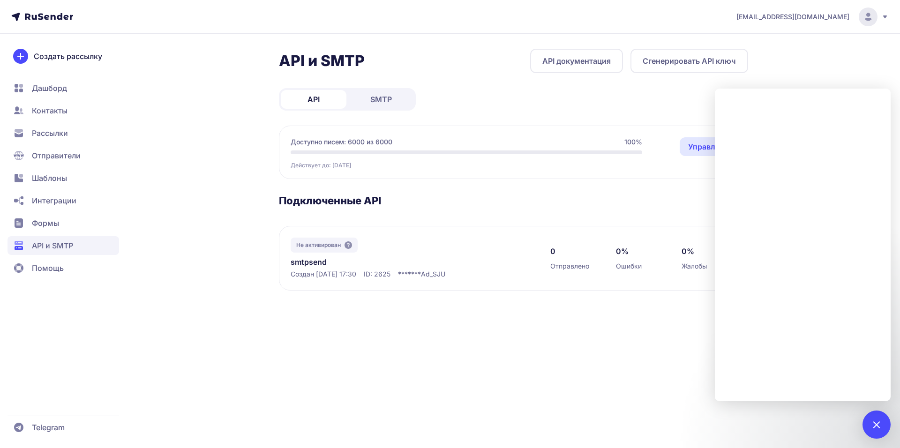
click at [510, 227] on div "Не активирован smtpsend Создан [DATE] 17:30 ID: 2625 ******* Ad_SJU 0 Отправлен…" at bounding box center [513, 258] width 469 height 65
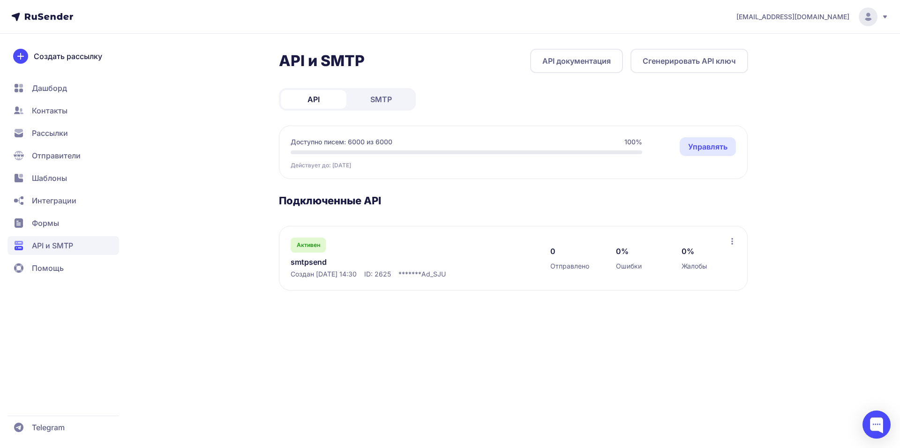
click at [395, 190] on div "API и SMTP API документация Сгенерировать API ключ API SMTP Доступно писем: 600…" at bounding box center [513, 181] width 469 height 264
click at [394, 102] on link "SMTP" at bounding box center [381, 99] width 66 height 19
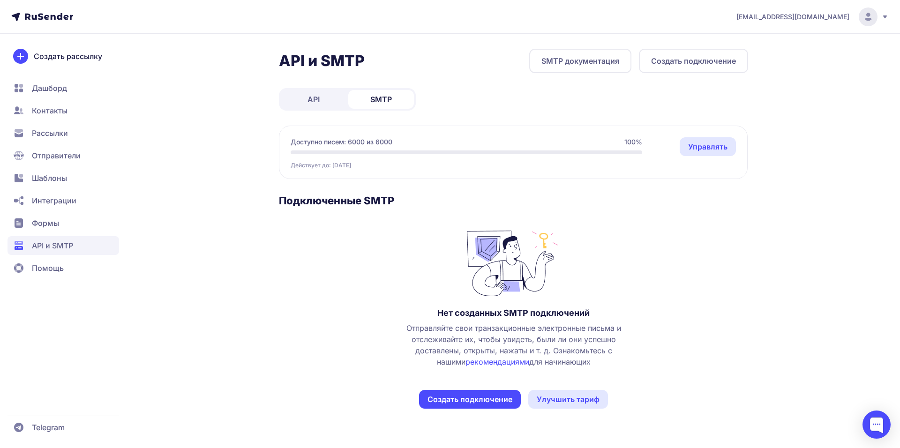
click at [328, 100] on link "API" at bounding box center [314, 99] width 66 height 19
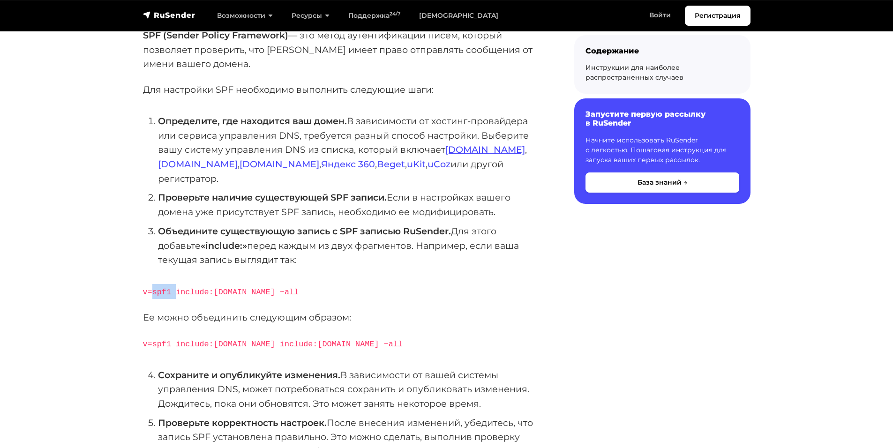
scroll to position [141, 0]
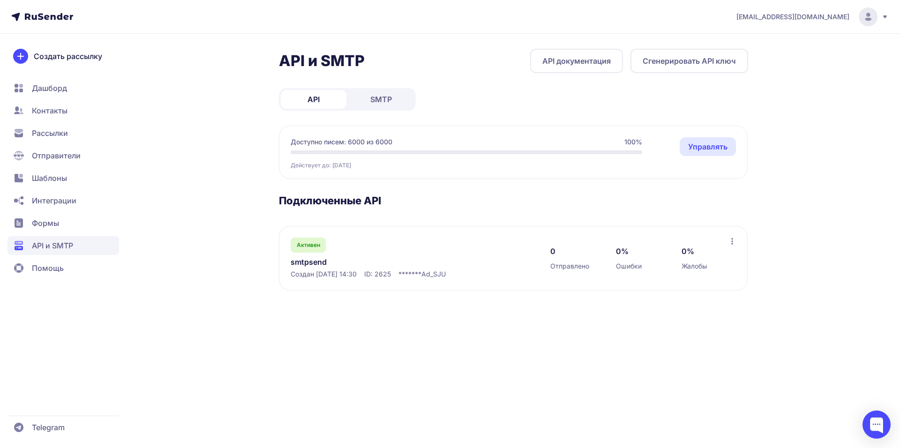
click at [402, 281] on div "Активен smtpsend Создан [DATE] 14:30 ID: 2625 ******* Ad_SJU 0 Отправлено 0% Ош…" at bounding box center [513, 258] width 469 height 65
click at [402, 269] on div "Активен smtpsend Создан [DATE] 14:30 ID: 2625 ******* Ad_SJU" at bounding box center [410, 258] width 241 height 41
click at [588, 59] on link "API документация" at bounding box center [576, 61] width 93 height 24
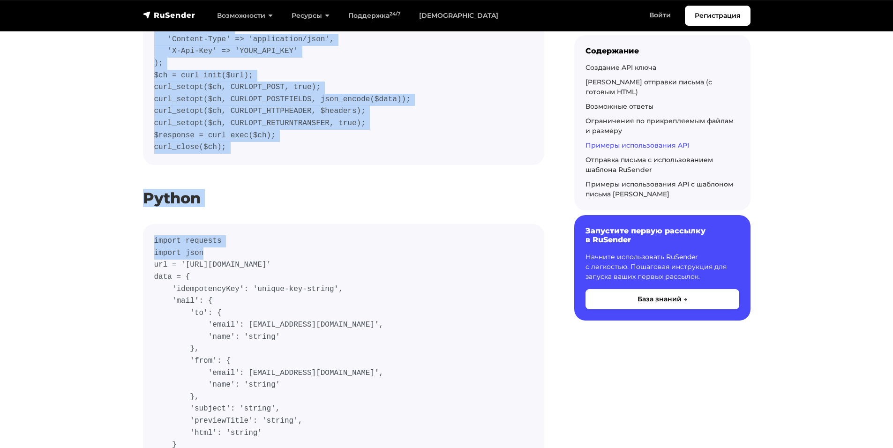
scroll to position [3373, 0]
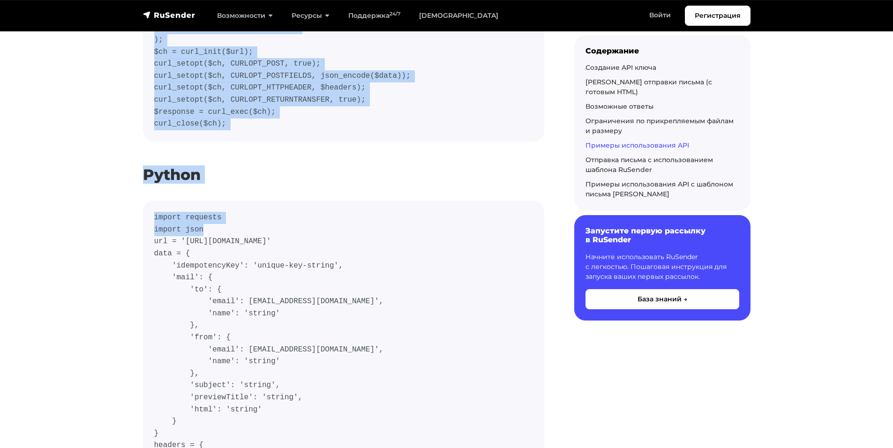
drag, startPoint x: 151, startPoint y: 118, endPoint x: 275, endPoint y: 70, distance: 133.2
copy code "$url = '[URL][DOMAIN_NAME]'; $data = array( 'idempotencyKey' => 'unique-key-str…"
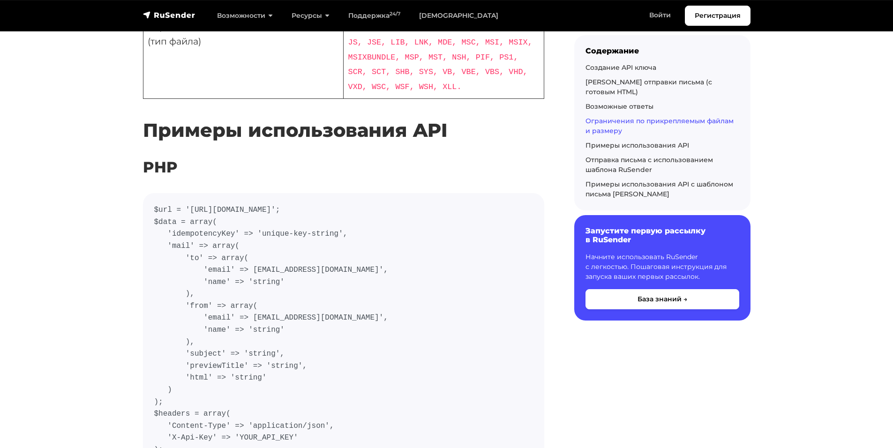
scroll to position [2952, 0]
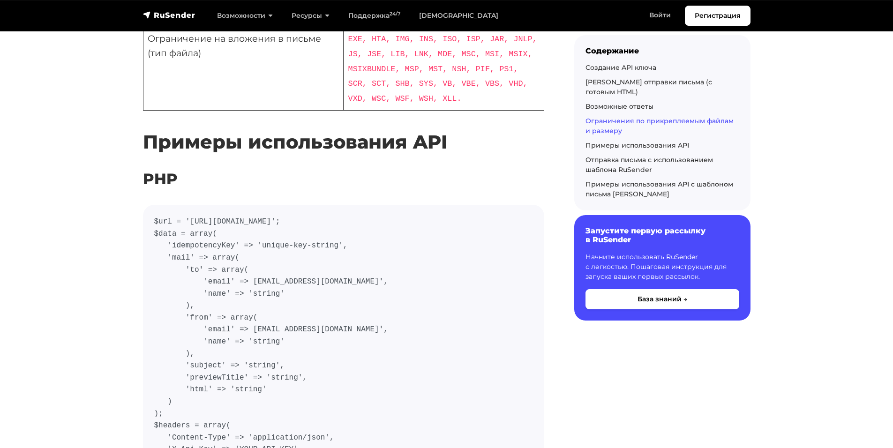
click at [510, 251] on code "$url = '[URL][DOMAIN_NAME]'; $data = array( 'idempotencyKey' => 'unique-key-str…" at bounding box center [343, 384] width 379 height 336
click at [495, 250] on code "$url = '[URL][DOMAIN_NAME]'; $data = array( 'idempotencyKey' => 'unique-key-str…" at bounding box center [343, 384] width 379 height 336
click at [296, 248] on code "$url = '[URL][DOMAIN_NAME]'; $data = array( 'idempotencyKey' => 'unique-key-str…" at bounding box center [343, 384] width 379 height 336
